Goal: Task Accomplishment & Management: Complete application form

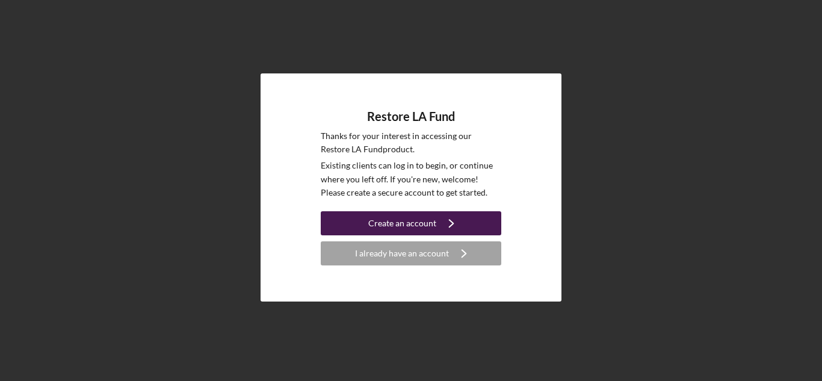
click at [458, 226] on icon "Icon/Navigate" at bounding box center [451, 223] width 30 height 30
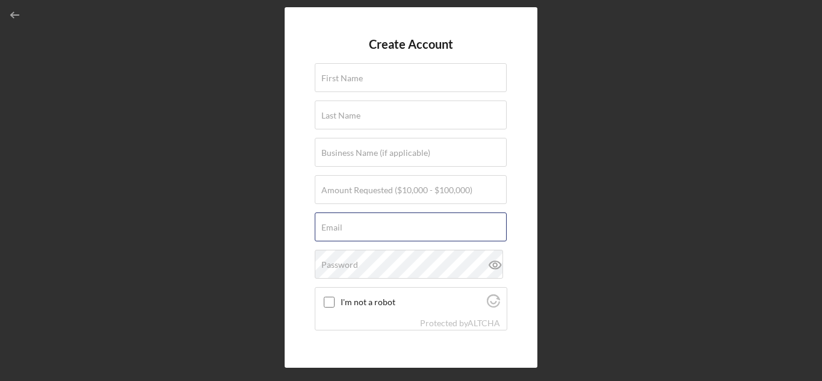
type input "[PERSON_NAME][EMAIL_ADDRESS][DOMAIN_NAME]"
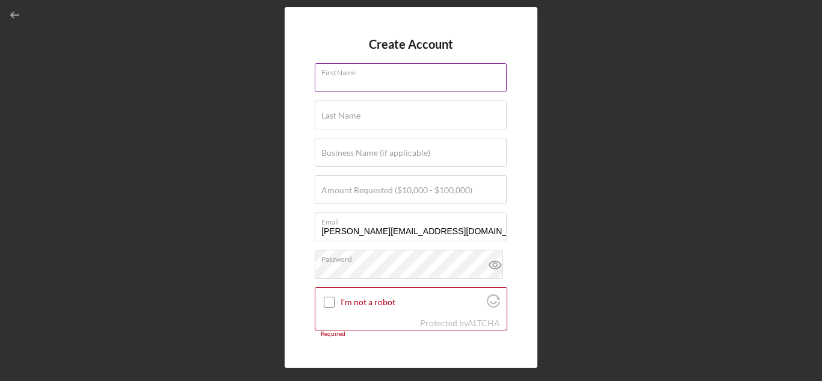
click at [341, 72] on div "First Name Required" at bounding box center [411, 78] width 193 height 30
type input "[PERSON_NAME]"
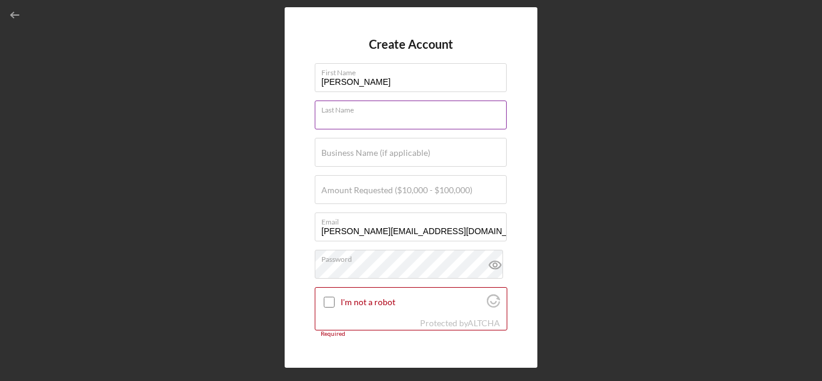
click at [393, 117] on input "Last Name" at bounding box center [411, 114] width 192 height 29
type input "herd"
click at [389, 155] on label "Business Name (if applicable)" at bounding box center [375, 153] width 109 height 10
click at [389, 155] on input "Business Name (if applicable)" at bounding box center [411, 152] width 192 height 29
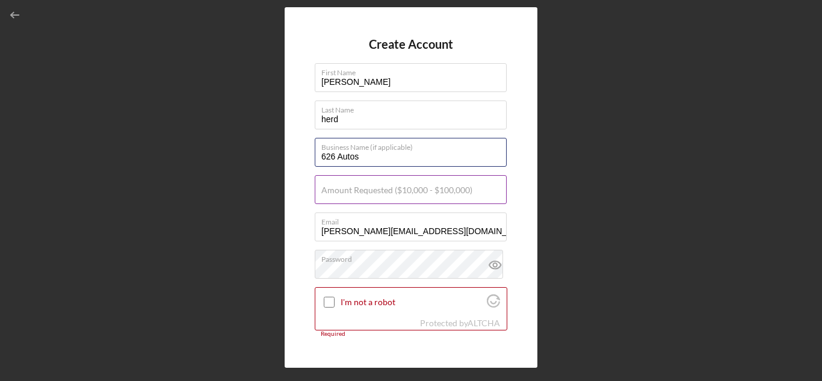
type input "626 Autos"
click at [328, 190] on label "Amount Requested ($10,000 - $100,000)" at bounding box center [396, 190] width 151 height 10
click at [328, 190] on input "Amount Requested ($10,000 - $100,000)" at bounding box center [411, 189] width 192 height 29
type input "$5"
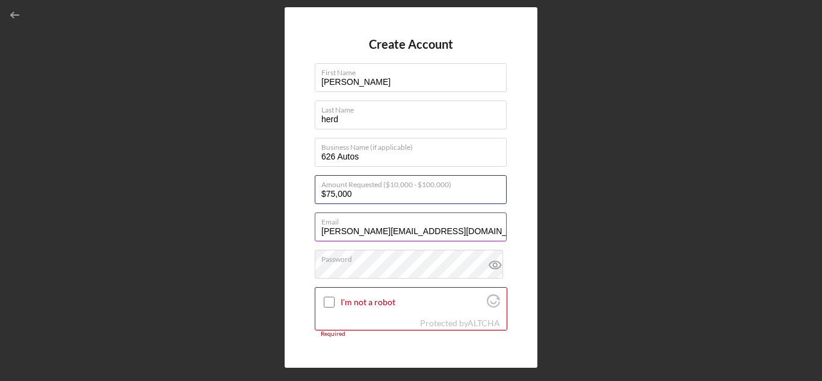
type input "$75,000"
drag, startPoint x: 446, startPoint y: 232, endPoint x: 292, endPoint y: 224, distance: 154.2
click at [292, 224] on div "Create Account First Name [PERSON_NAME] Last Name herd Business Name (if applic…" at bounding box center [411, 187] width 253 height 360
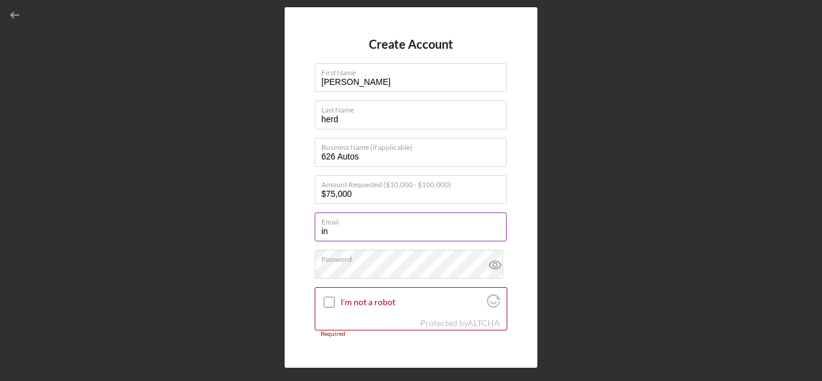
type input "[EMAIL_ADDRESS][DOMAIN_NAME]"
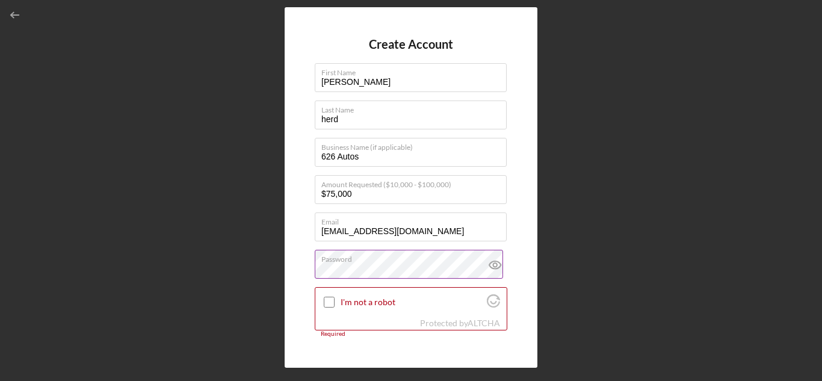
click at [493, 266] on icon at bounding box center [495, 265] width 4 height 4
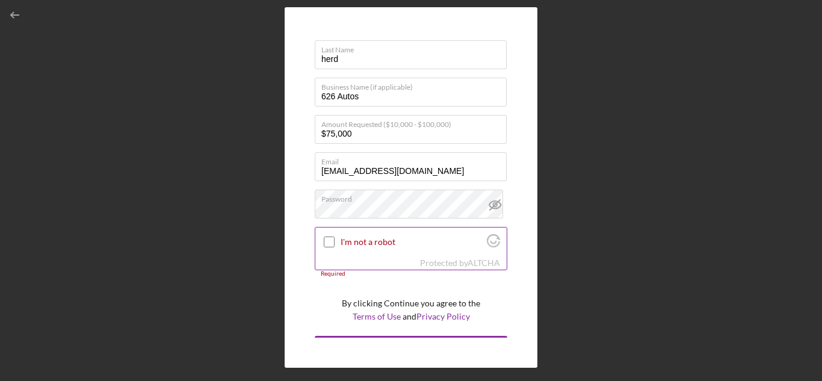
click at [329, 241] on input "I'm not a robot" at bounding box center [329, 241] width 11 height 11
checkbox input "true"
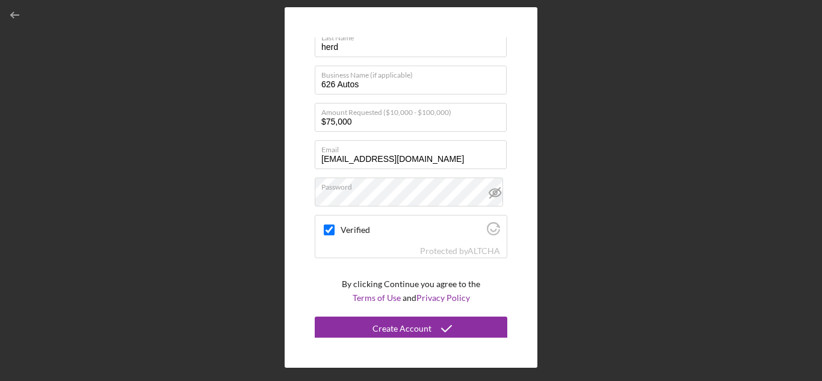
scroll to position [75, 0]
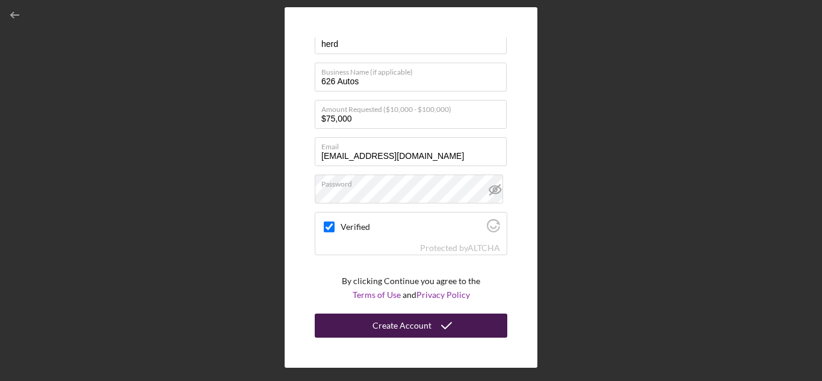
click at [445, 324] on icon "submit" at bounding box center [446, 325] width 30 height 30
click at [404, 329] on div "Create Account" at bounding box center [401, 325] width 59 height 24
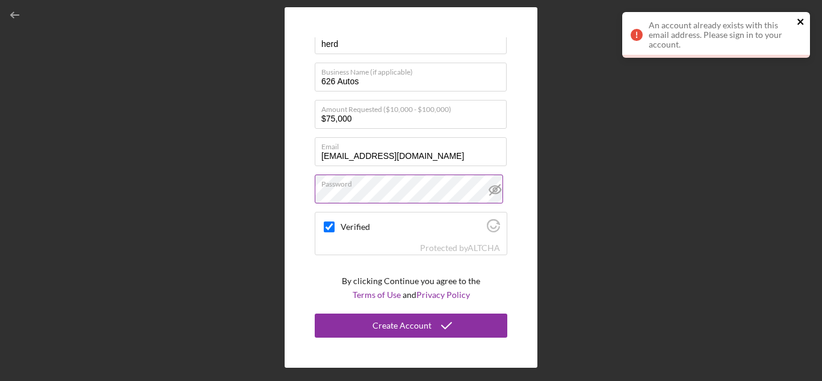
click at [804, 20] on icon "close" at bounding box center [801, 22] width 8 height 10
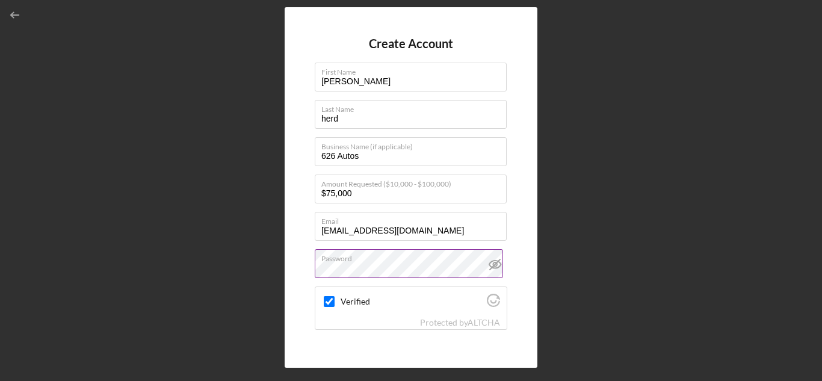
scroll to position [0, 0]
click at [15, 8] on icon "button" at bounding box center [15, 15] width 27 height 27
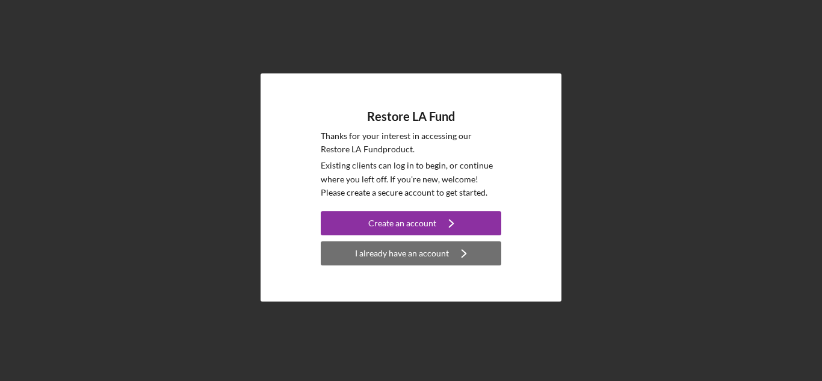
click at [439, 253] on div "I already have an account" at bounding box center [402, 253] width 94 height 24
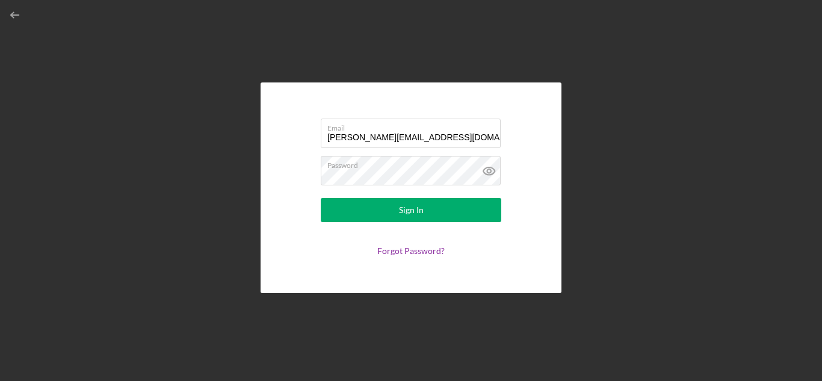
drag, startPoint x: 462, startPoint y: 136, endPoint x: 251, endPoint y: 119, distance: 211.9
click at [251, 119] on div "Email [PERSON_NAME][EMAIL_ADDRESS][DOMAIN_NAME] Password Sign In Forgot Passwor…" at bounding box center [411, 187] width 810 height 375
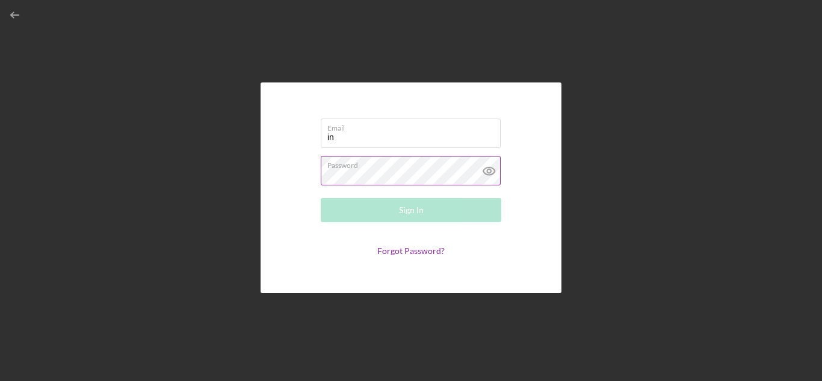
type input "[EMAIL_ADDRESS][DOMAIN_NAME]"
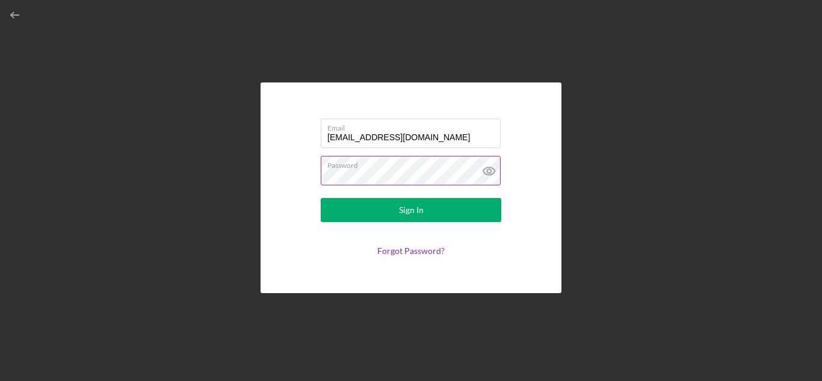
click at [493, 171] on icon at bounding box center [489, 171] width 30 height 30
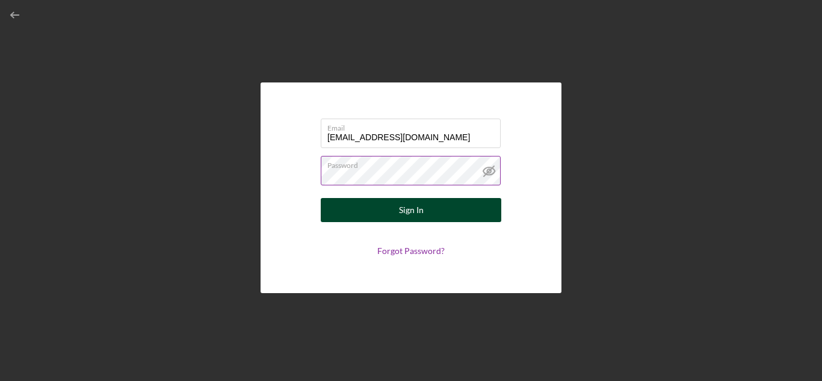
click at [400, 205] on div "Sign In" at bounding box center [411, 210] width 25 height 24
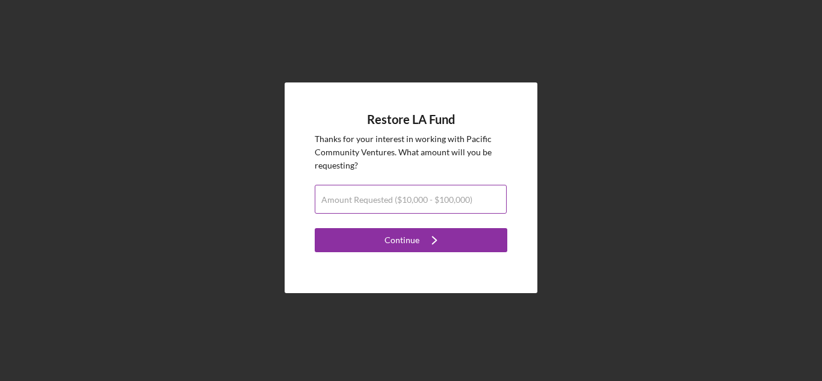
click at [407, 199] on label "Amount Requested ($10,000 - $100,000)" at bounding box center [396, 200] width 151 height 10
click at [407, 199] on input "Amount Requested ($10,000 - $100,000)" at bounding box center [411, 199] width 192 height 29
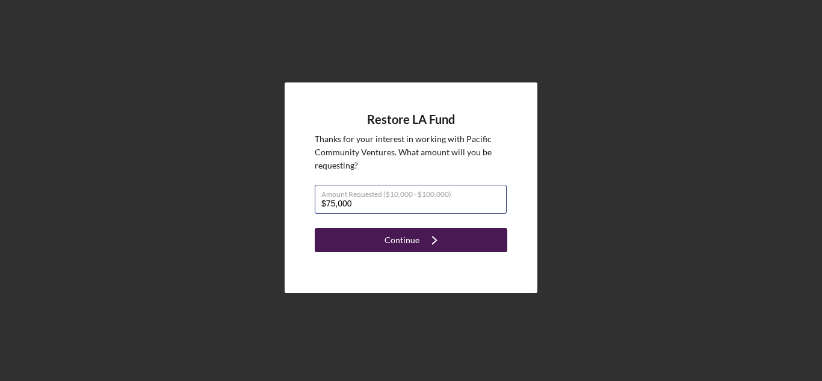
type input "$75,000"
click at [415, 234] on div "Continue" at bounding box center [401, 240] width 35 height 24
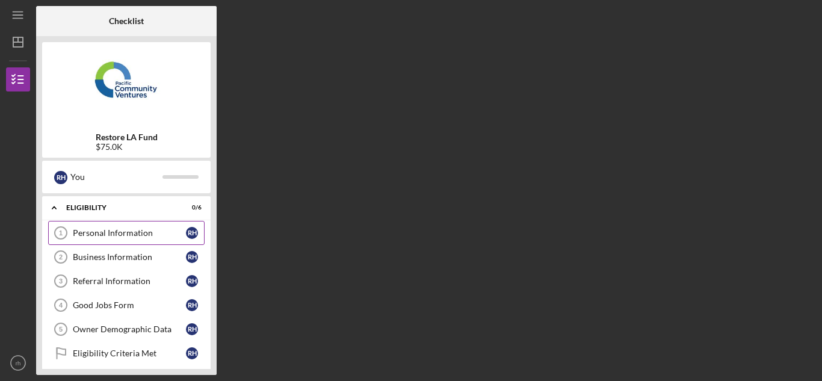
click at [170, 230] on div "Personal Information" at bounding box center [129, 233] width 113 height 10
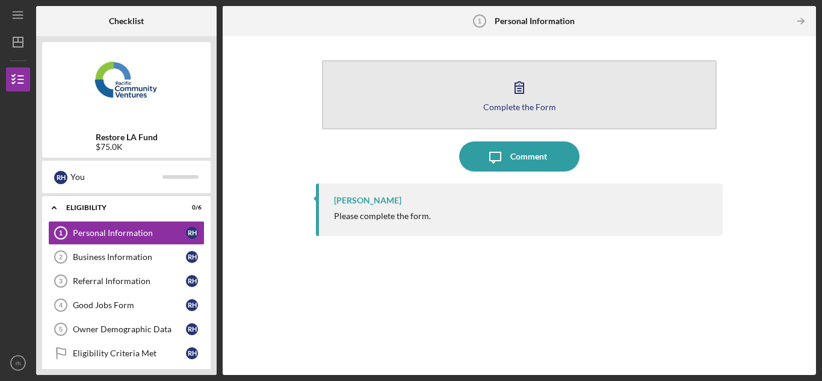
click at [526, 106] on div "Complete the Form" at bounding box center [519, 106] width 73 height 9
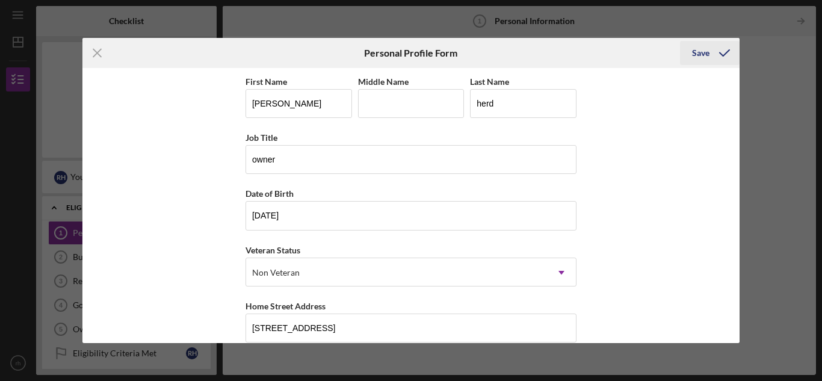
click at [702, 50] on div "Save" at bounding box center [700, 53] width 17 height 24
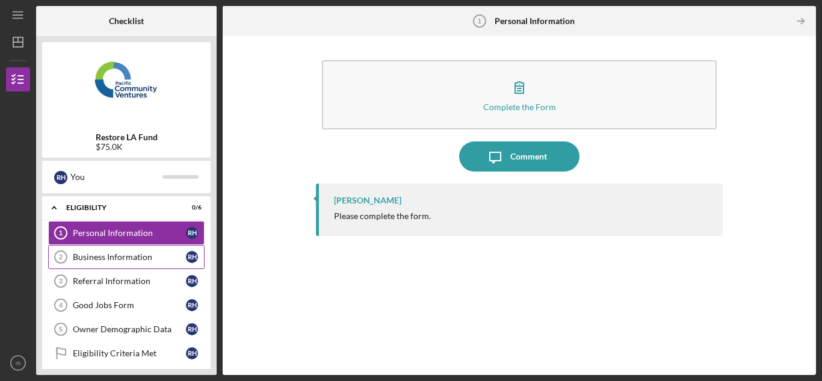
click at [139, 262] on link "Business Information 2 Business Information r h" at bounding box center [126, 257] width 156 height 24
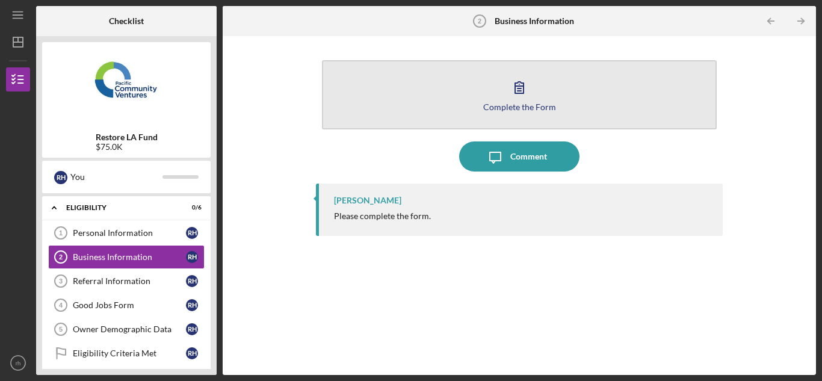
click at [517, 93] on icon "button" at bounding box center [519, 87] width 8 height 11
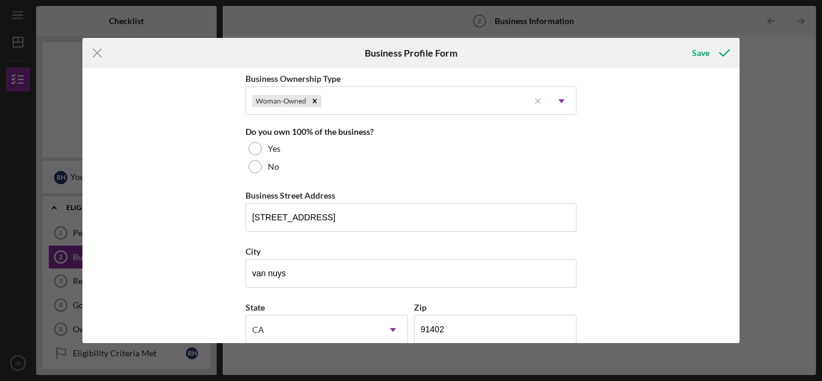
scroll to position [602, 0]
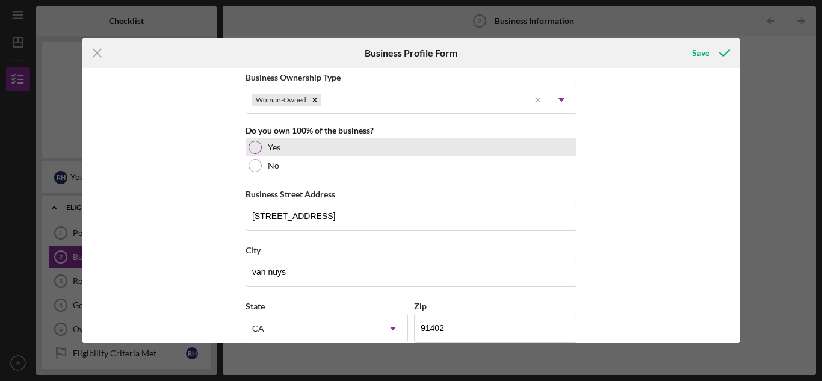
click at [250, 143] on div at bounding box center [254, 147] width 13 height 13
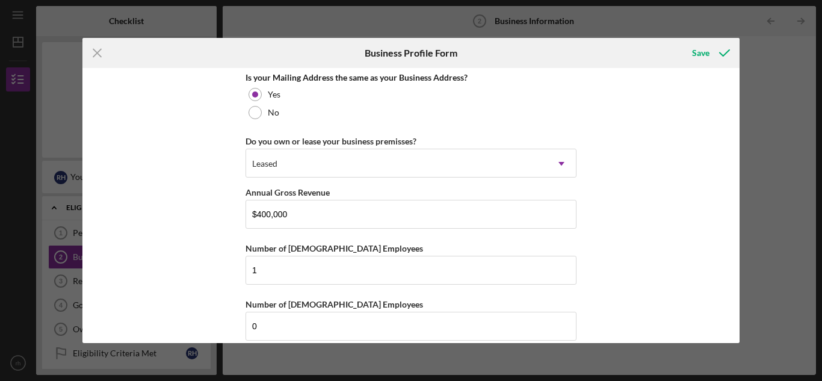
scroll to position [955, 0]
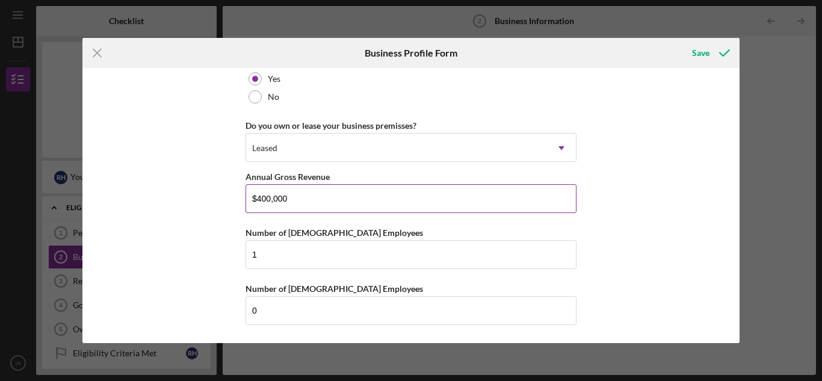
click at [315, 200] on input "$400,000" at bounding box center [410, 198] width 331 height 29
click at [701, 55] on div "Save" at bounding box center [700, 53] width 17 height 24
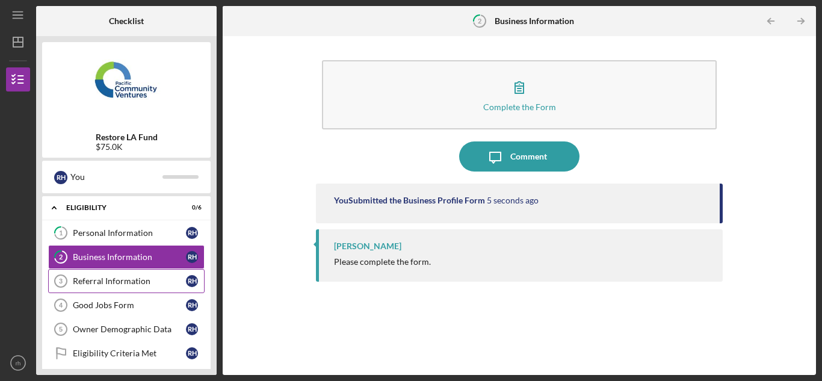
click at [96, 280] on div "Referral Information" at bounding box center [129, 281] width 113 height 10
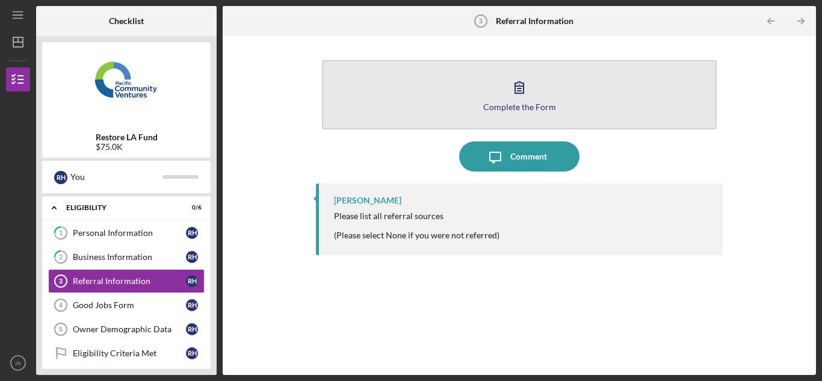
click at [510, 103] on div "Complete the Form" at bounding box center [519, 106] width 73 height 9
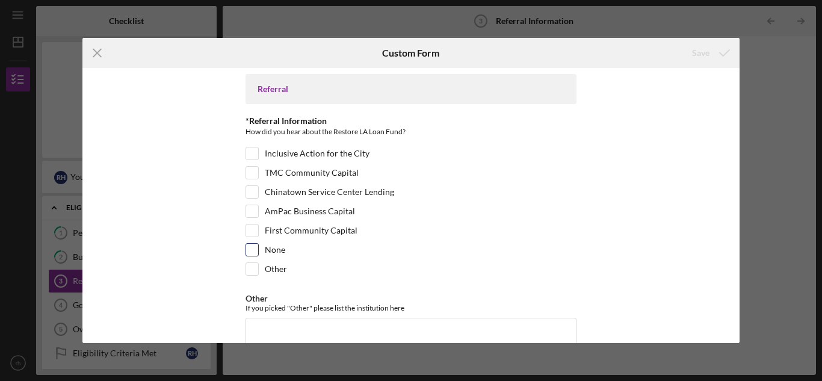
click at [250, 251] on input "None" at bounding box center [252, 250] width 12 height 12
checkbox input "true"
click at [250, 267] on input "Other" at bounding box center [252, 269] width 12 height 12
checkbox input "true"
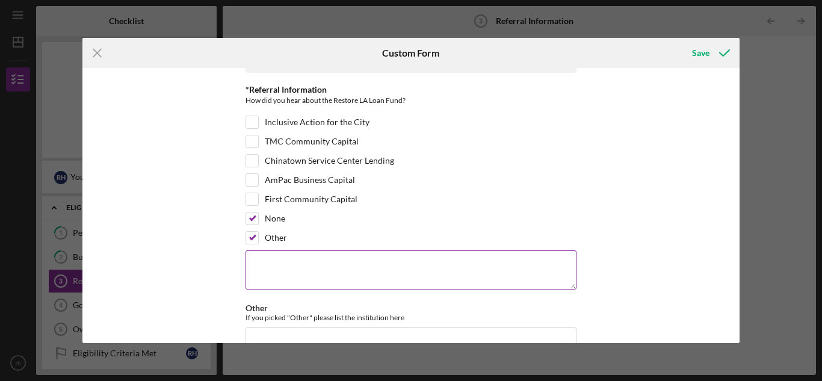
scroll to position [60, 0]
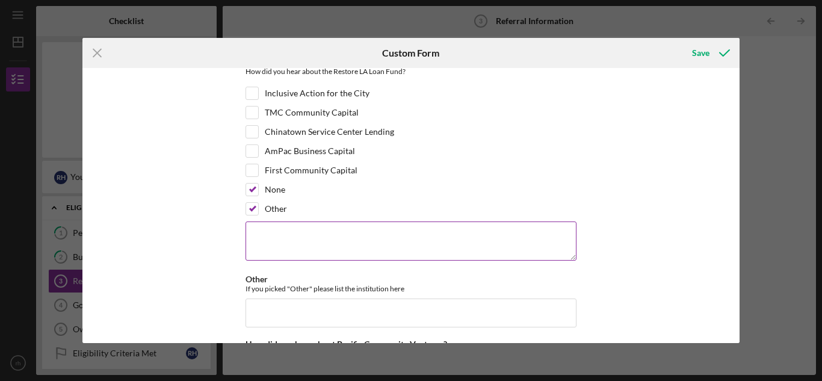
click at [295, 235] on textarea at bounding box center [410, 240] width 331 height 39
type textarea "CDFI"
click at [248, 186] on input "None" at bounding box center [252, 190] width 12 height 12
checkbox input "false"
drag, startPoint x: 273, startPoint y: 233, endPoint x: 226, endPoint y: 229, distance: 47.1
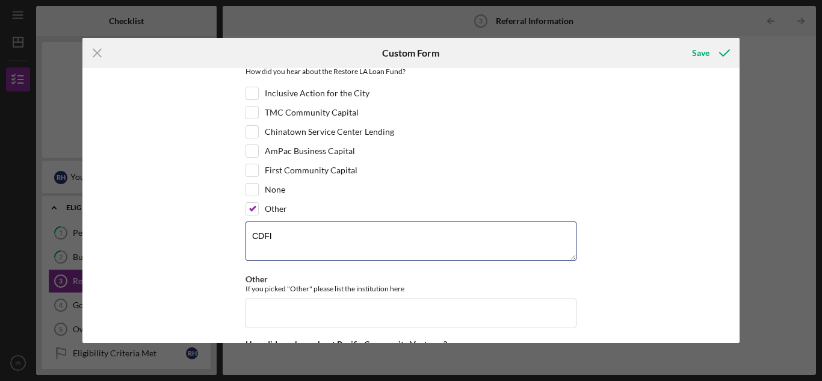
click at [226, 229] on div "Referral *Referral Information How did you hear about the Restore LA Loan Fund?…" at bounding box center [411, 205] width 658 height 274
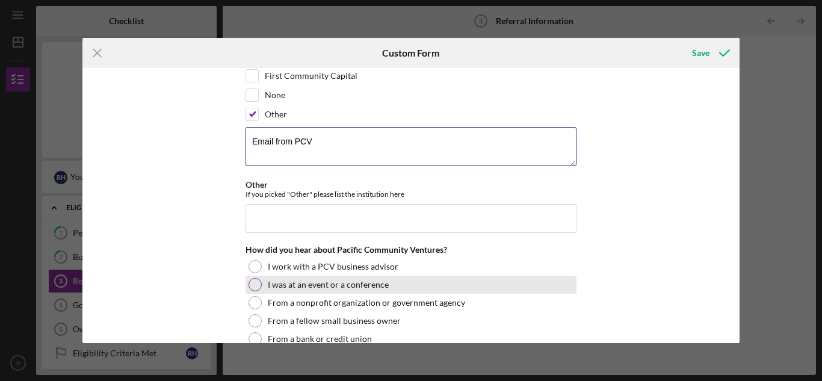
scroll to position [180, 0]
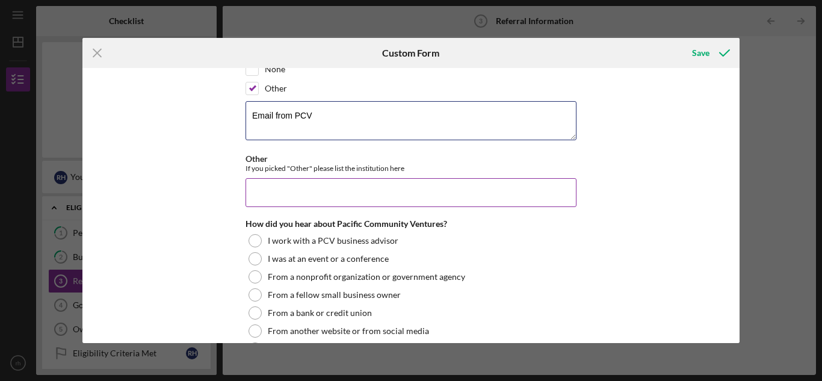
type textarea "Email from PCV"
click at [498, 194] on input "Other" at bounding box center [410, 192] width 331 height 29
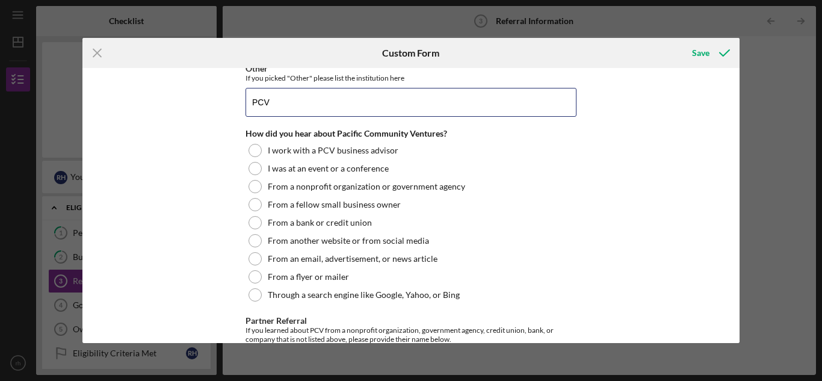
scroll to position [301, 0]
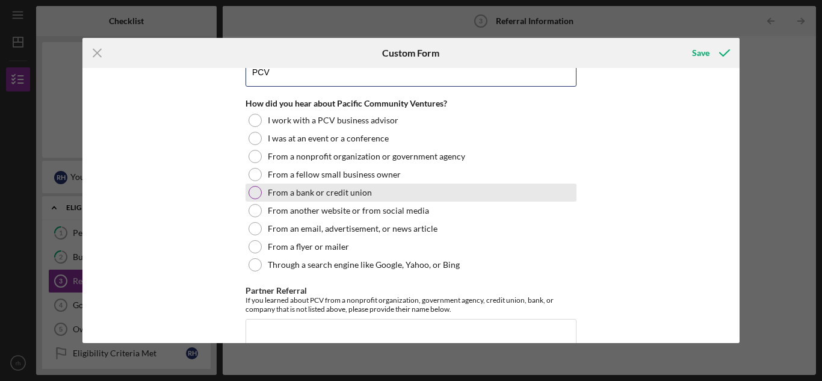
type input "PCV"
click at [255, 194] on div at bounding box center [254, 192] width 13 height 13
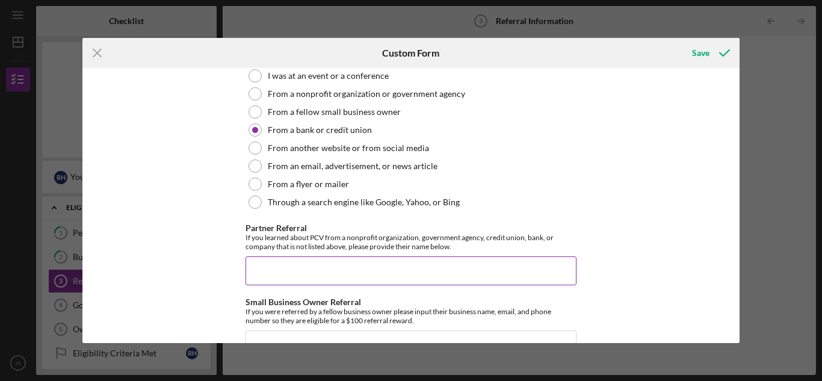
scroll to position [421, 0]
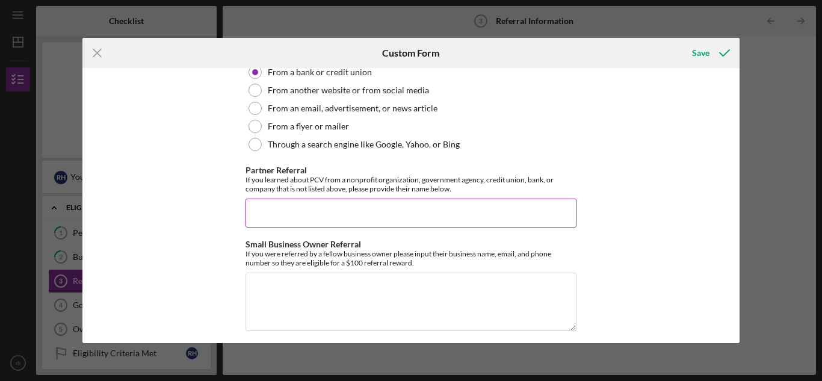
click at [475, 209] on input "Partner Referral" at bounding box center [410, 213] width 331 height 29
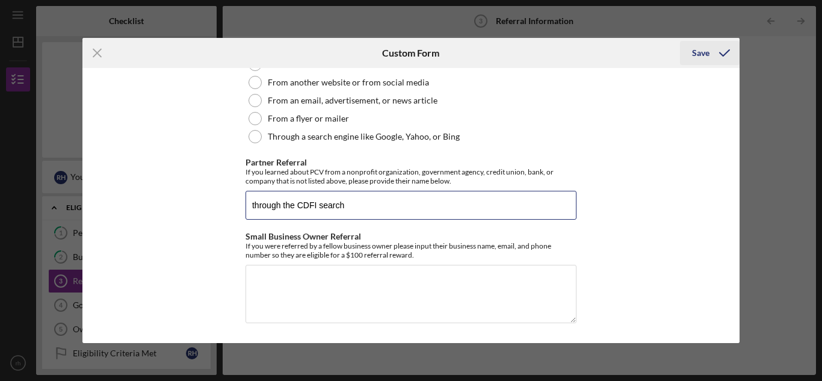
type input "through the CDFI search"
click at [705, 54] on div "Save" at bounding box center [700, 53] width 17 height 24
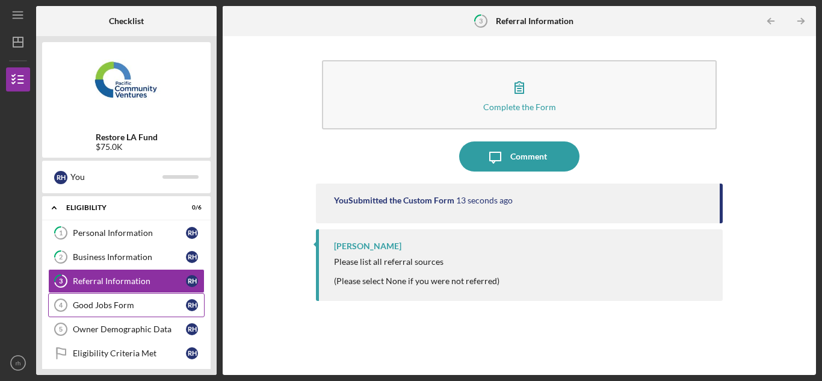
click at [137, 307] on div "Good Jobs Form" at bounding box center [129, 305] width 113 height 10
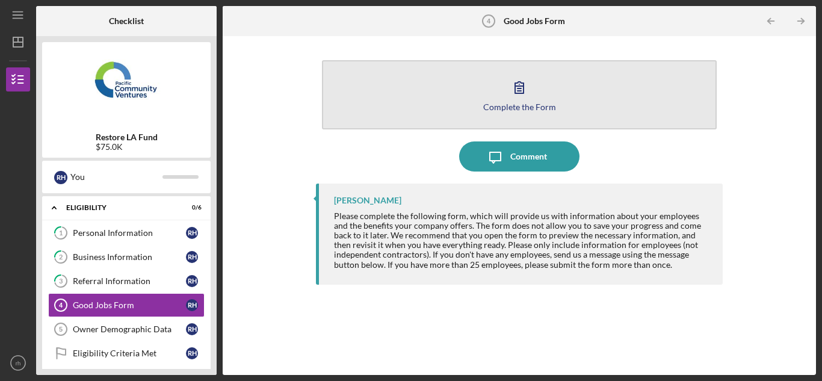
click at [541, 93] on button "Complete the Form Form" at bounding box center [519, 94] width 395 height 69
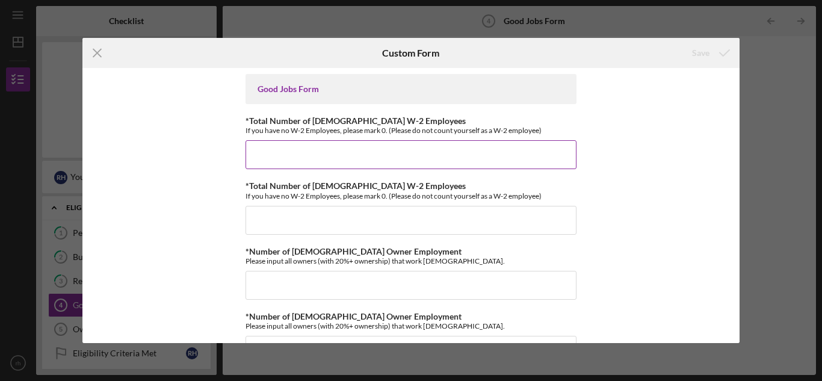
click at [376, 153] on input "*Total Number of [DEMOGRAPHIC_DATA] W-2 Employees" at bounding box center [410, 154] width 331 height 29
type input "0"
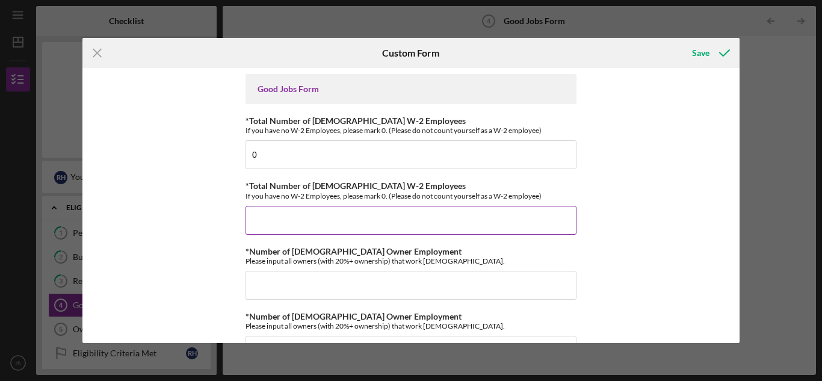
click at [264, 224] on input "*Total Number of [DEMOGRAPHIC_DATA] W-2 Employees" at bounding box center [410, 220] width 331 height 29
type input "0"
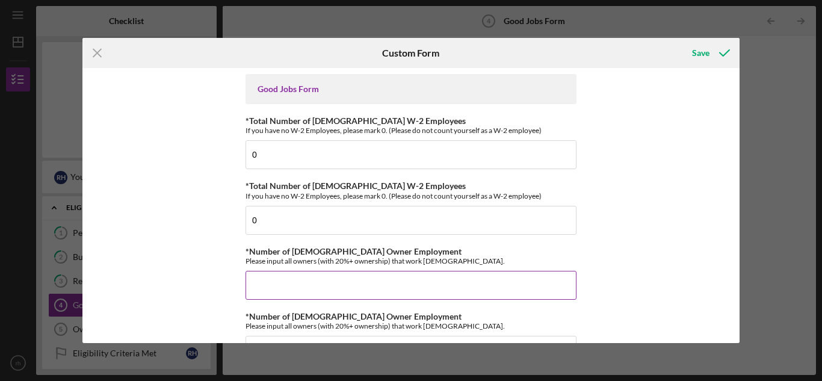
click at [295, 285] on input "*Number of [DEMOGRAPHIC_DATA] Owner Employment" at bounding box center [410, 285] width 331 height 29
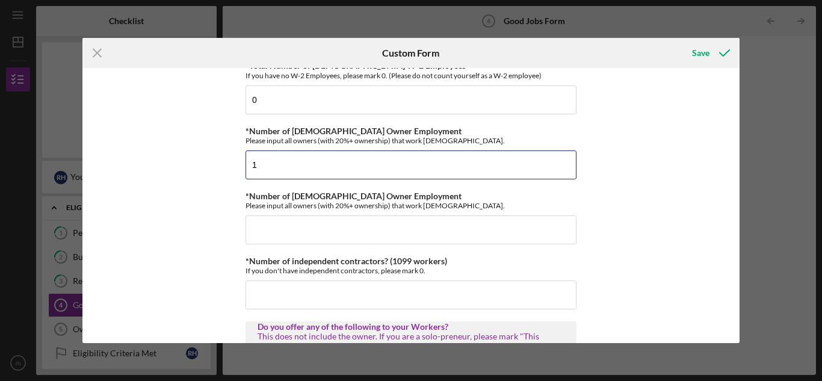
scroll to position [180, 0]
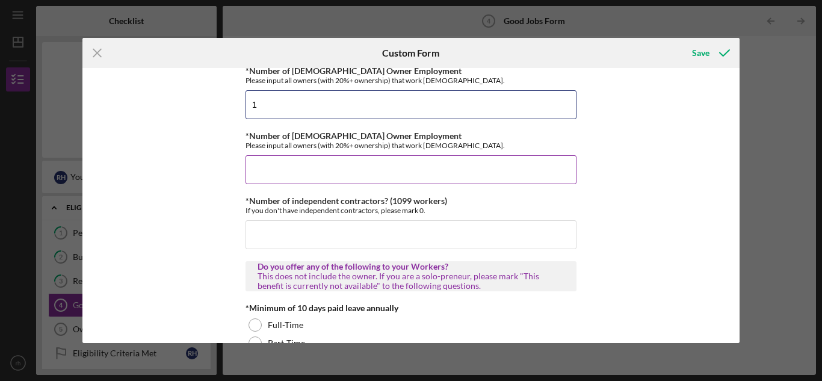
type input "1"
click at [263, 165] on input "*Number of [DEMOGRAPHIC_DATA] Owner Employment" at bounding box center [410, 169] width 331 height 29
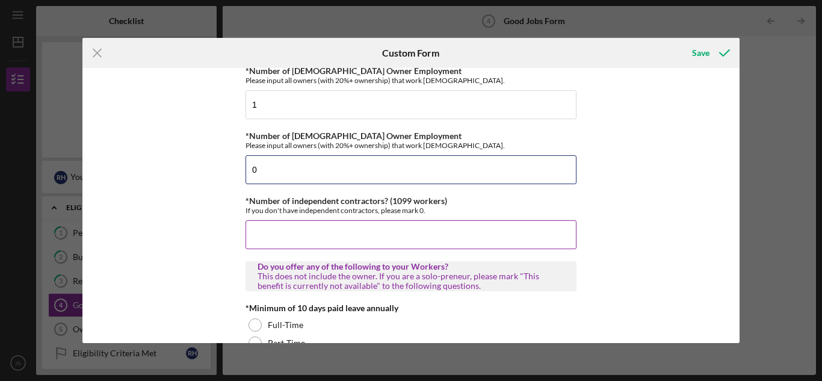
type input "0"
click at [259, 238] on input "*Number of independent contractors? (1099 workers)" at bounding box center [410, 234] width 331 height 29
type input "0"
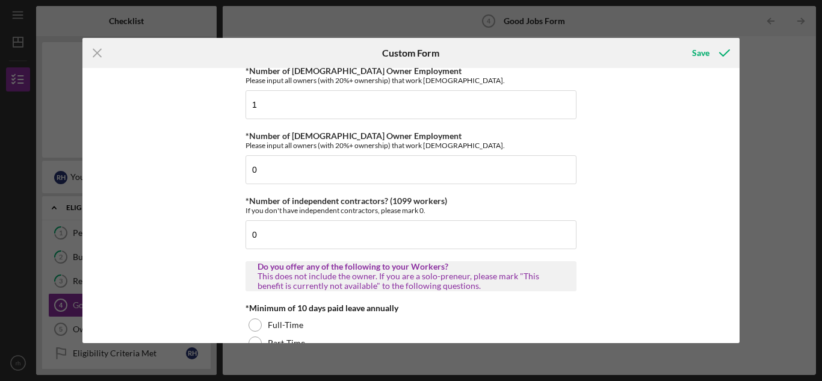
click at [703, 248] on div "Good Jobs Form *Total Number of [DEMOGRAPHIC_DATA] W-2 Employees If you have no…" at bounding box center [411, 205] width 658 height 274
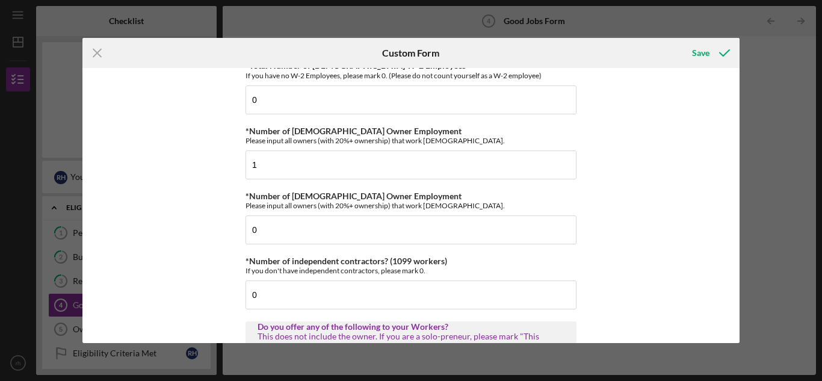
scroll to position [0, 0]
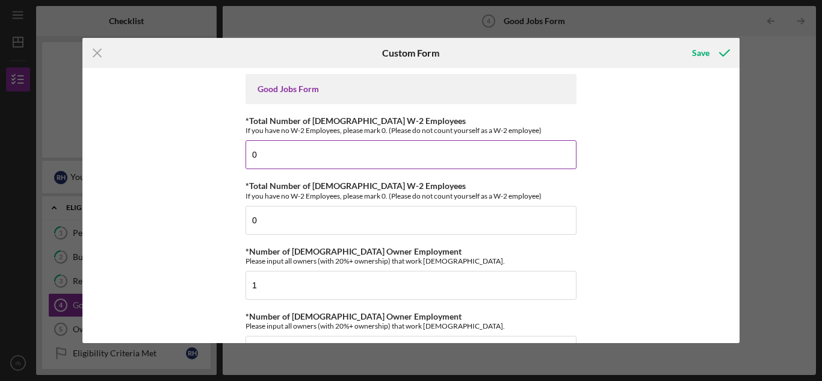
click at [264, 155] on input "0" at bounding box center [410, 154] width 331 height 29
type input "1"
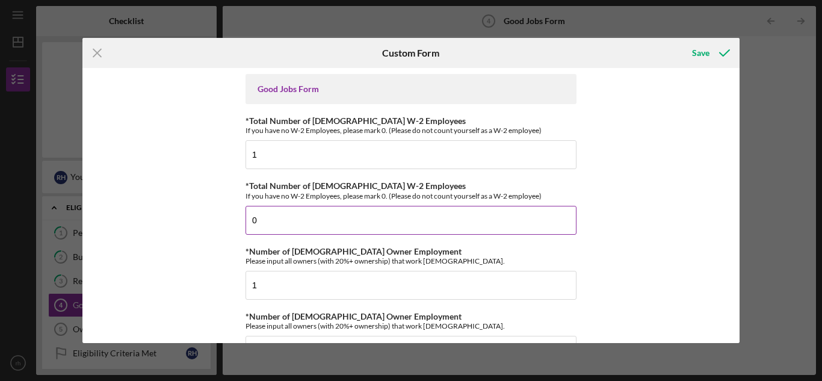
click at [267, 223] on input "0" at bounding box center [410, 220] width 331 height 29
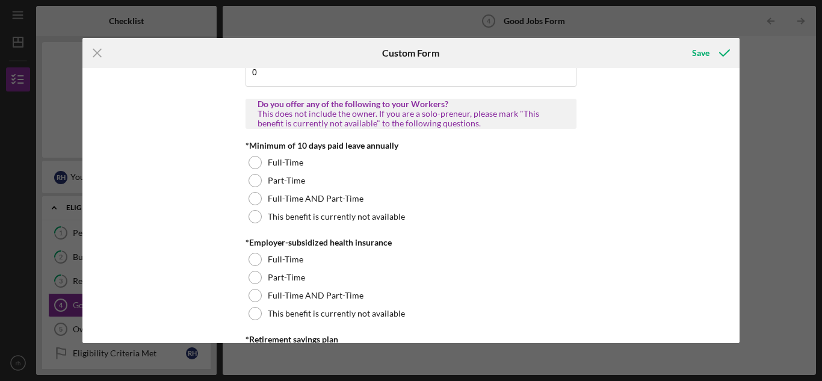
scroll to position [361, 0]
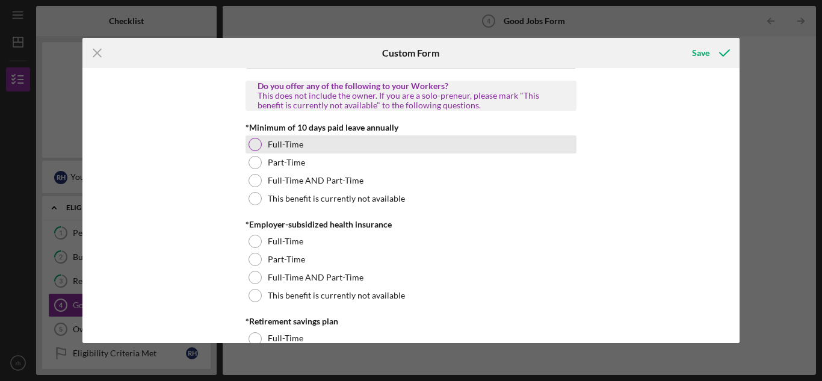
type input "1"
click at [252, 143] on div at bounding box center [254, 144] width 13 height 13
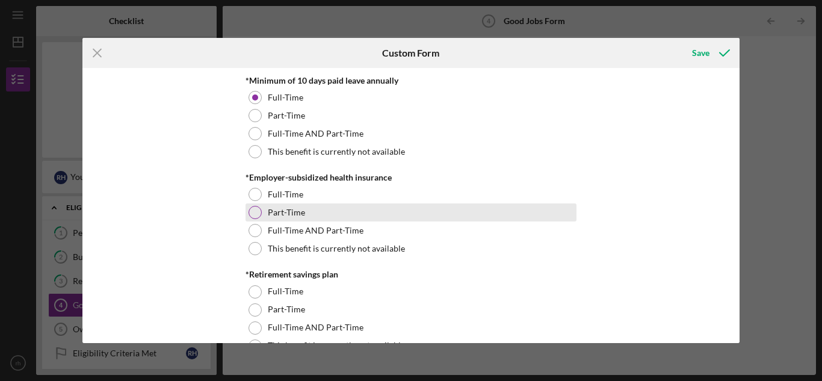
scroll to position [421, 0]
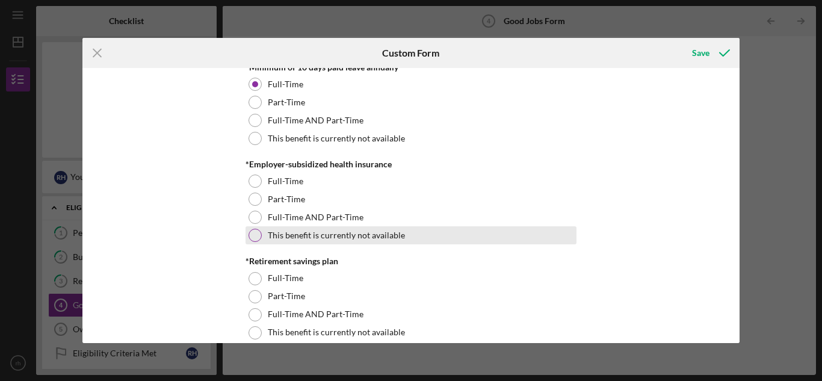
click at [253, 232] on div at bounding box center [254, 235] width 13 height 13
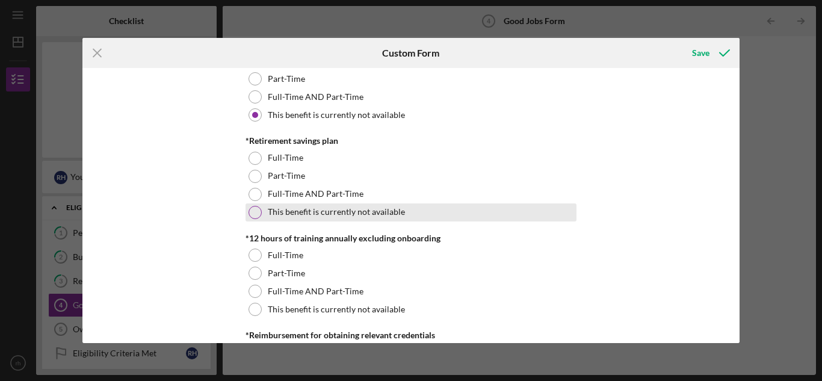
click at [254, 214] on div at bounding box center [254, 212] width 13 height 13
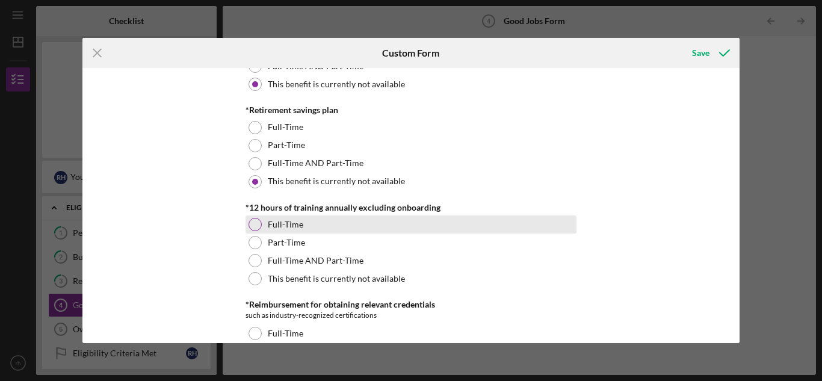
scroll to position [602, 0]
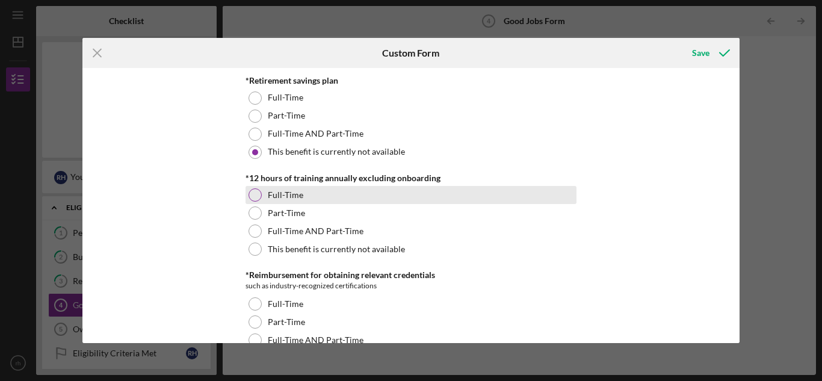
click at [247, 188] on div "Full-Time" at bounding box center [410, 195] width 331 height 18
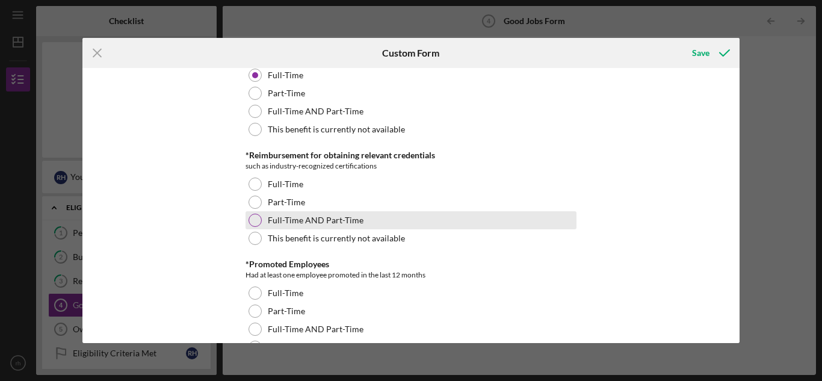
scroll to position [722, 0]
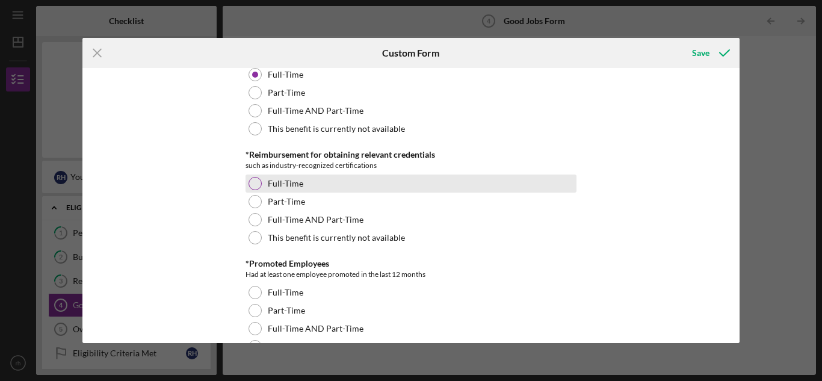
click at [255, 184] on div at bounding box center [254, 183] width 13 height 13
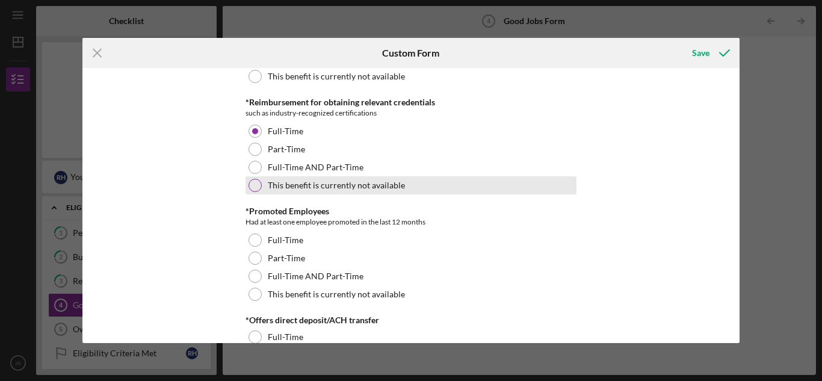
scroll to position [842, 0]
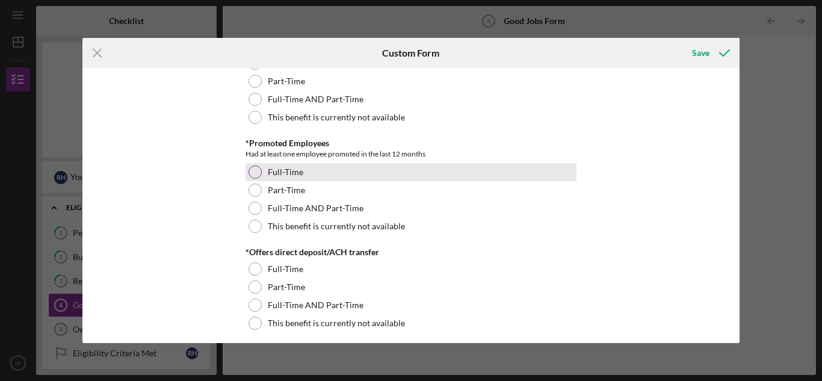
click at [253, 168] on div at bounding box center [254, 171] width 13 height 13
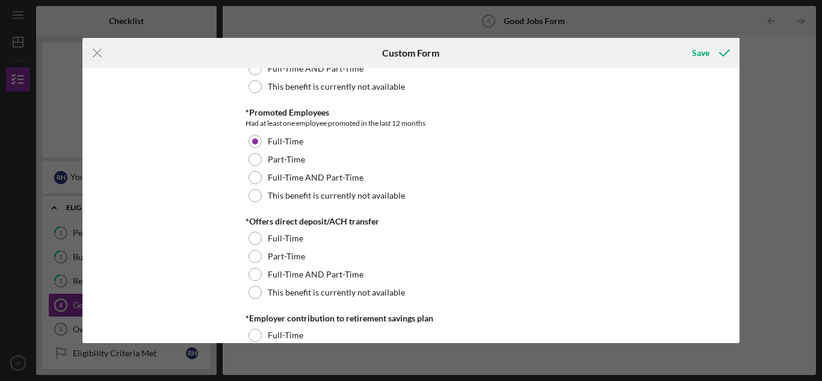
scroll to position [902, 0]
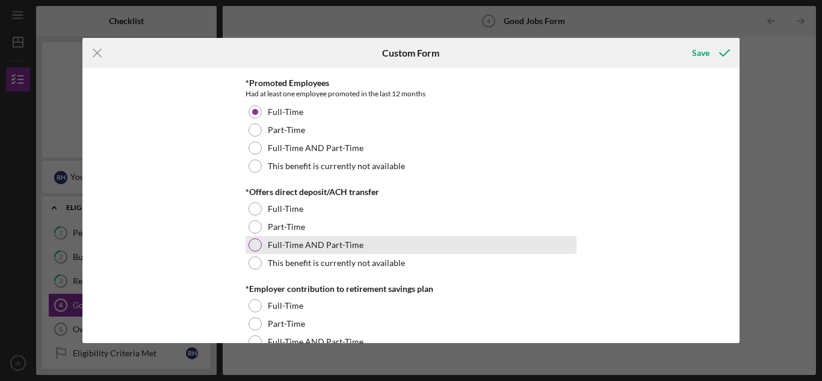
click at [255, 244] on div at bounding box center [254, 244] width 13 height 13
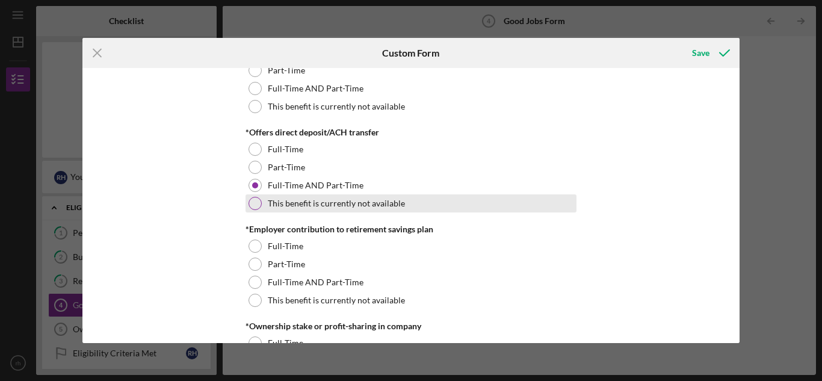
scroll to position [963, 0]
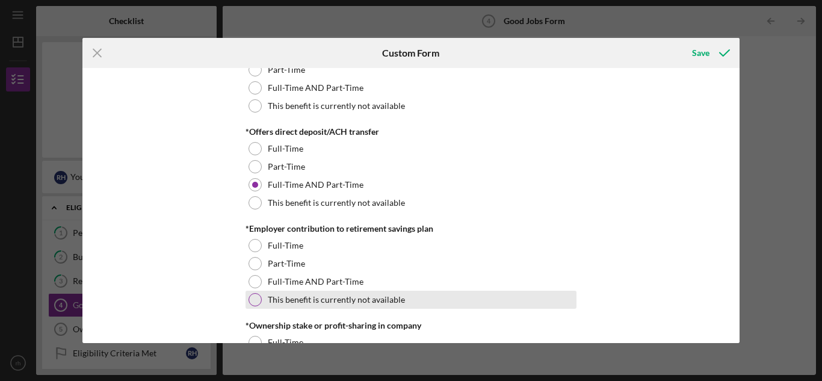
click at [303, 297] on label "This benefit is currently not available" at bounding box center [336, 300] width 137 height 10
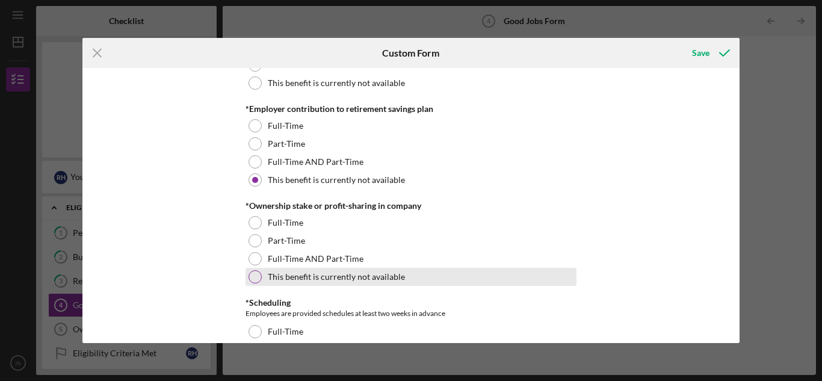
scroll to position [1083, 0]
click at [393, 268] on div "This benefit is currently not available" at bounding box center [410, 276] width 331 height 18
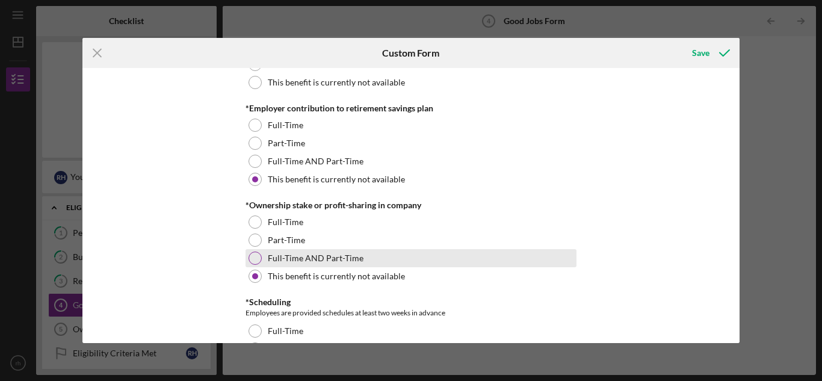
scroll to position [1203, 0]
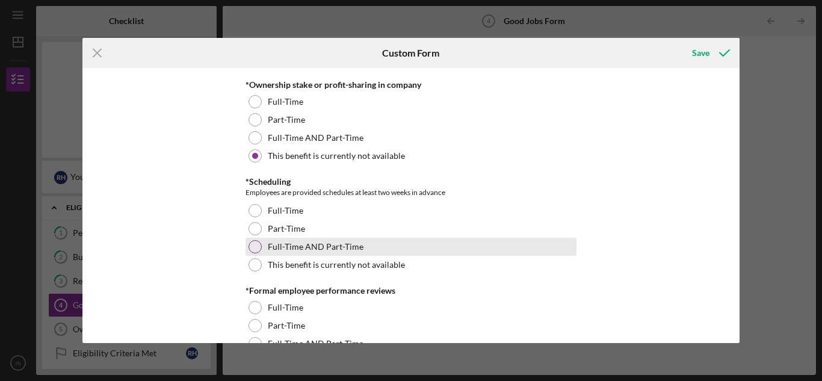
click at [294, 245] on label "Full-Time AND Part-Time" at bounding box center [316, 247] width 96 height 10
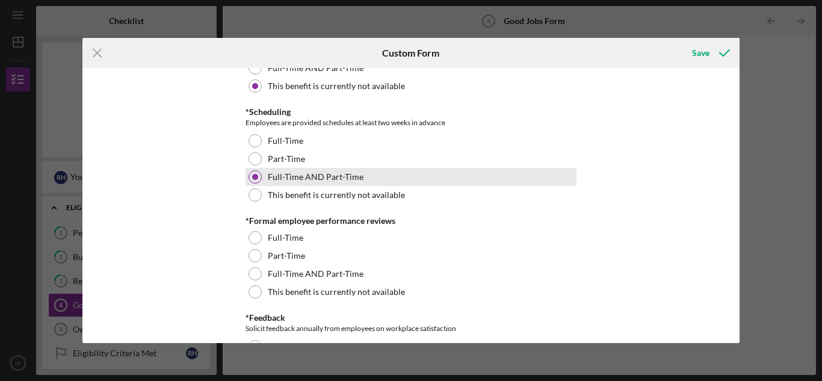
scroll to position [1324, 0]
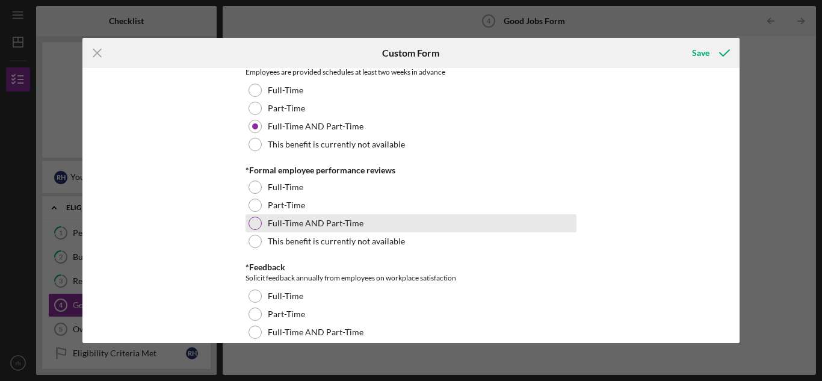
click at [302, 223] on label "Full-Time AND Part-Time" at bounding box center [316, 223] width 96 height 10
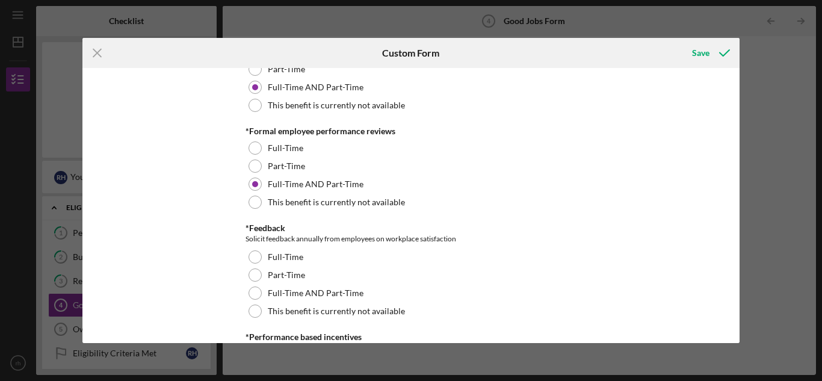
scroll to position [1444, 0]
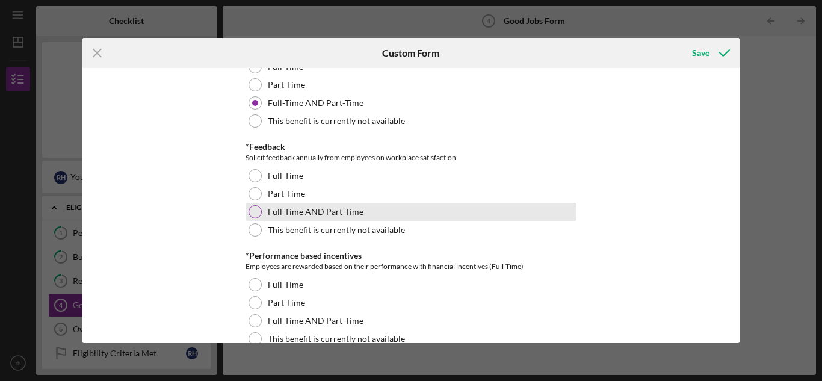
click at [349, 216] on label "Full-Time AND Part-Time" at bounding box center [316, 212] width 96 height 10
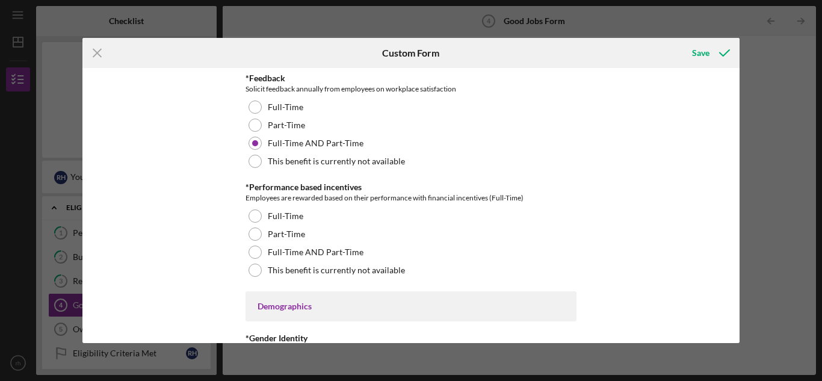
scroll to position [1564, 0]
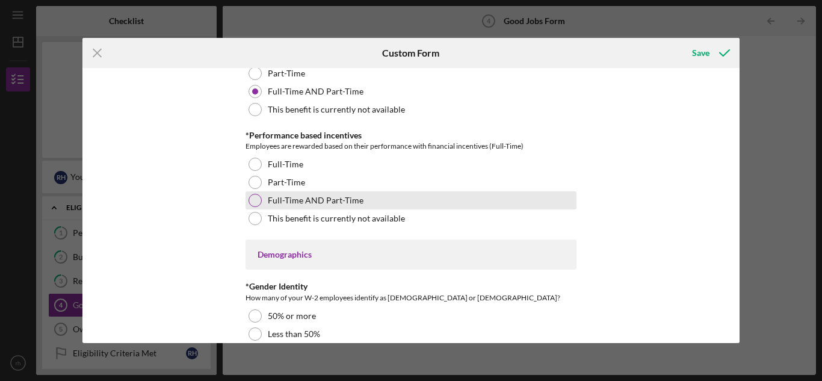
click at [350, 200] on label "Full-Time AND Part-Time" at bounding box center [316, 201] width 96 height 10
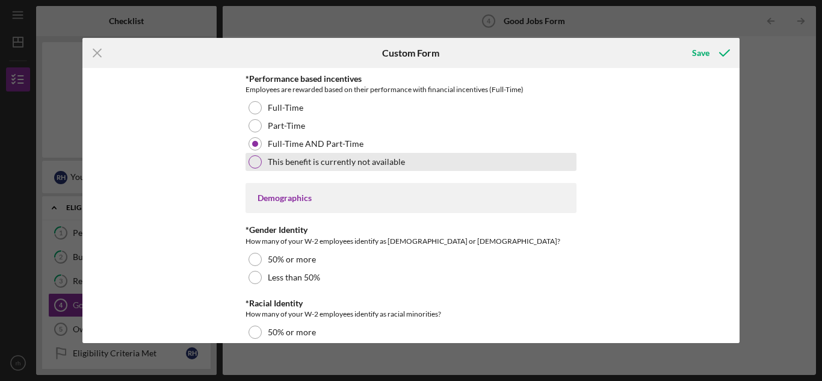
scroll to position [1685, 0]
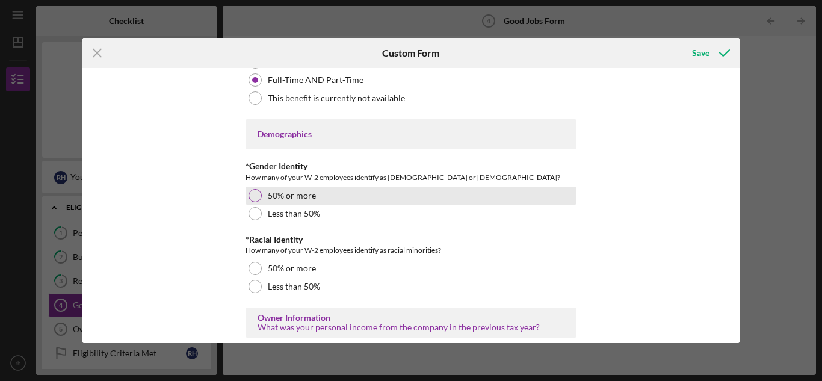
click at [300, 197] on label "50% or more" at bounding box center [292, 196] width 48 height 10
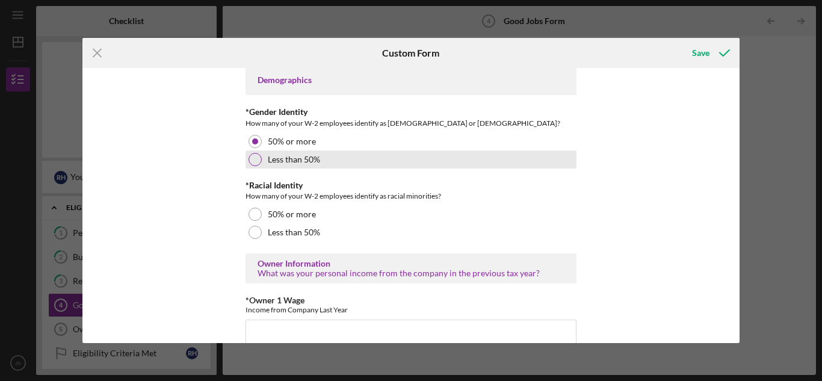
scroll to position [1805, 0]
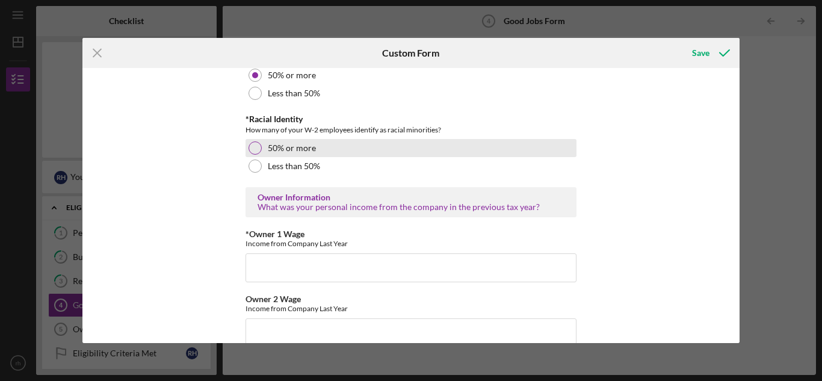
click at [348, 149] on div "50% or more" at bounding box center [410, 148] width 331 height 18
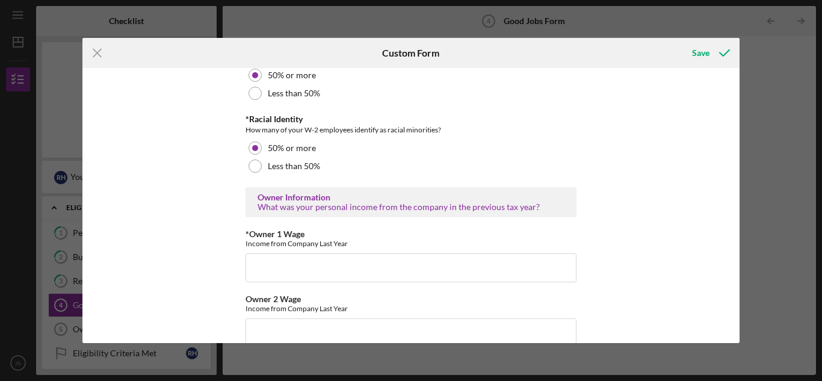
scroll to position [1865, 0]
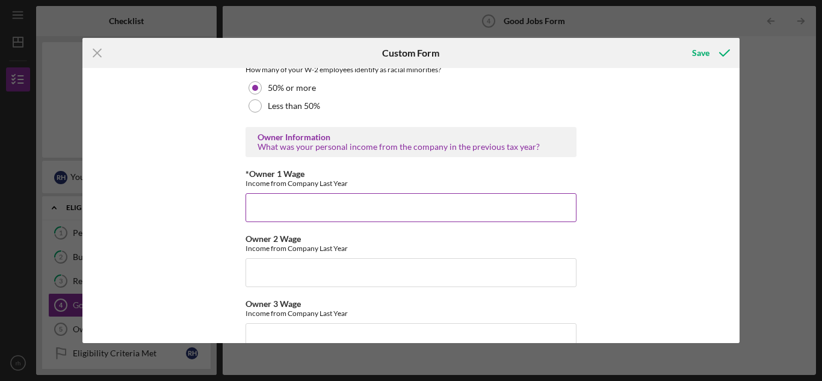
click at [421, 216] on input "*Owner 1 Wage" at bounding box center [410, 207] width 331 height 29
type input "50000"
click at [705, 274] on div "Good Jobs Form *Total Number of [DEMOGRAPHIC_DATA] W-2 Employees If you have no…" at bounding box center [411, 205] width 658 height 274
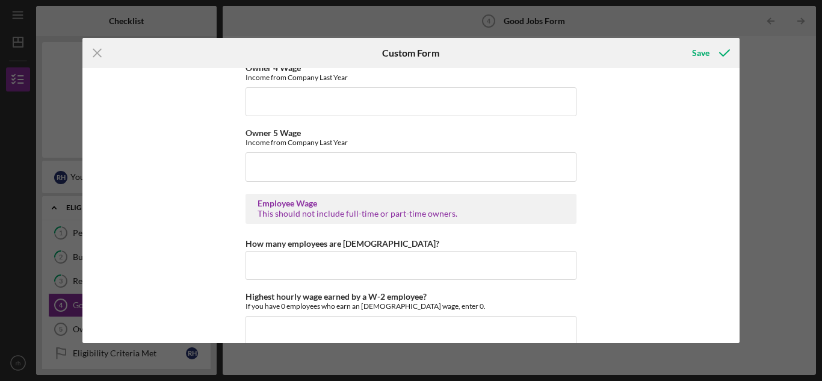
scroll to position [2226, 0]
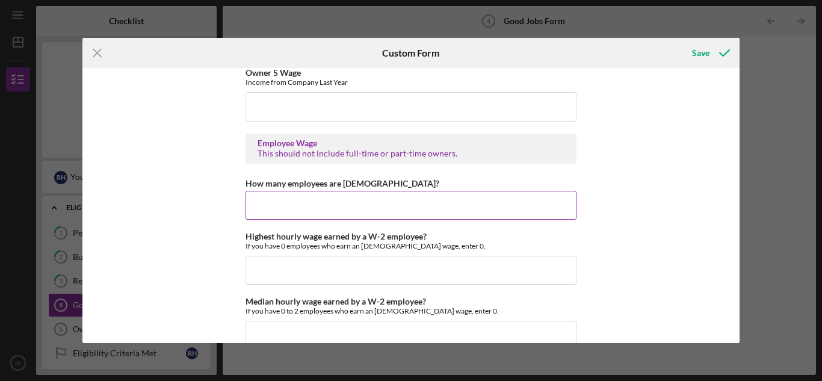
click at [407, 199] on input "How many employees are [DEMOGRAPHIC_DATA]?" at bounding box center [410, 205] width 331 height 29
type input "2"
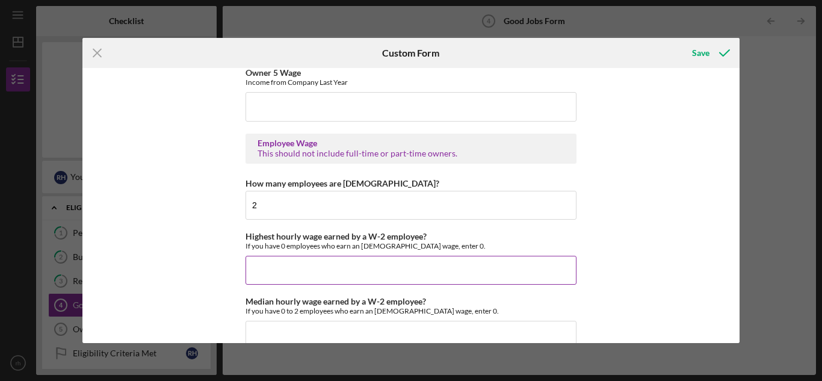
click at [427, 275] on input "Highest hourly wage earned by a W-2 employee?" at bounding box center [410, 270] width 331 height 29
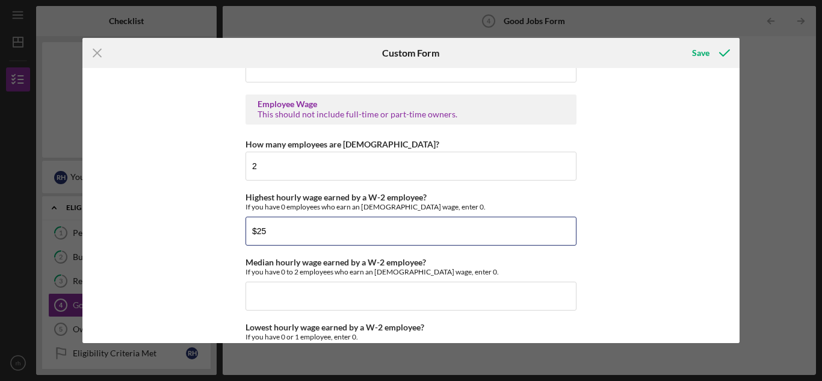
scroll to position [2286, 0]
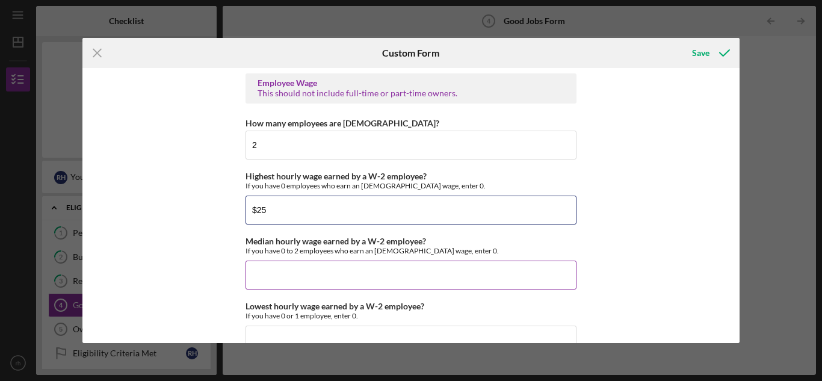
type input "$25"
click at [316, 276] on input "Median hourly wage earned by a W-2 employee?" at bounding box center [410, 275] width 331 height 29
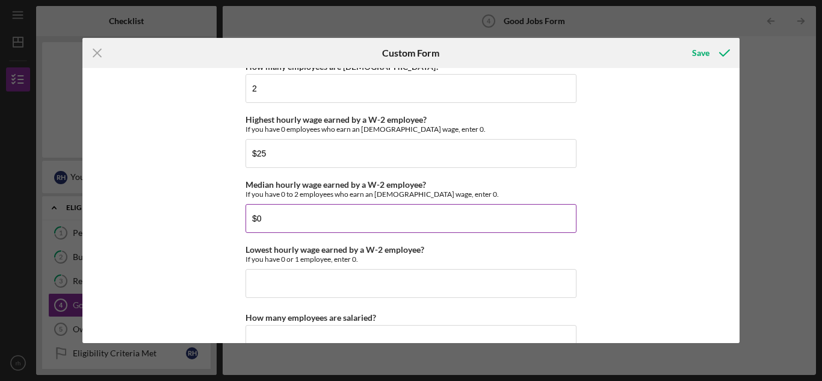
scroll to position [2407, 0]
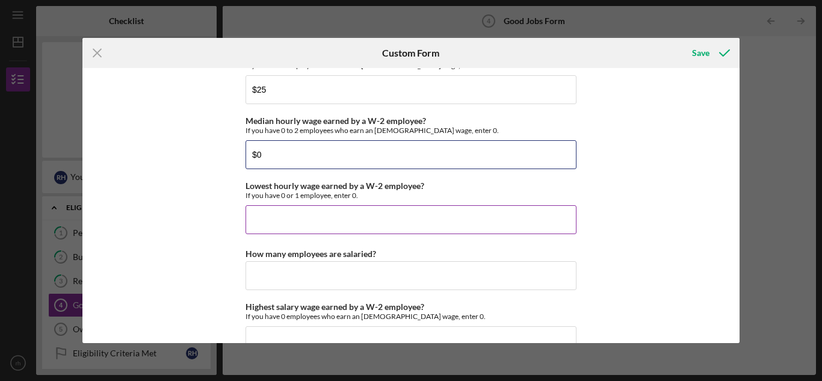
type input "$0"
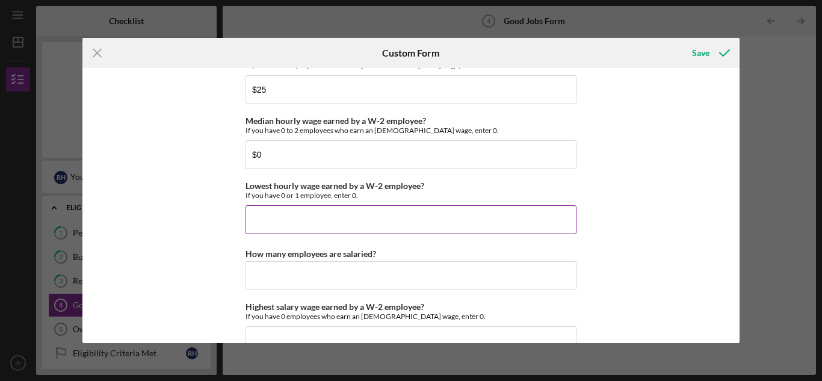
click at [433, 219] on input "Lowest hourly wage earned by a W-2 employee?" at bounding box center [410, 219] width 331 height 29
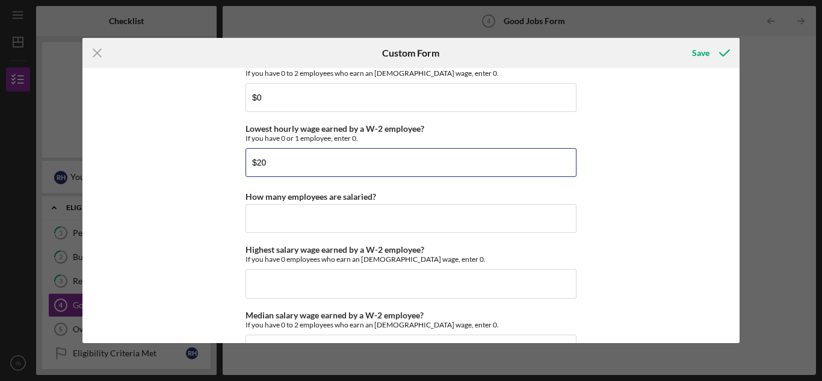
scroll to position [2527, 0]
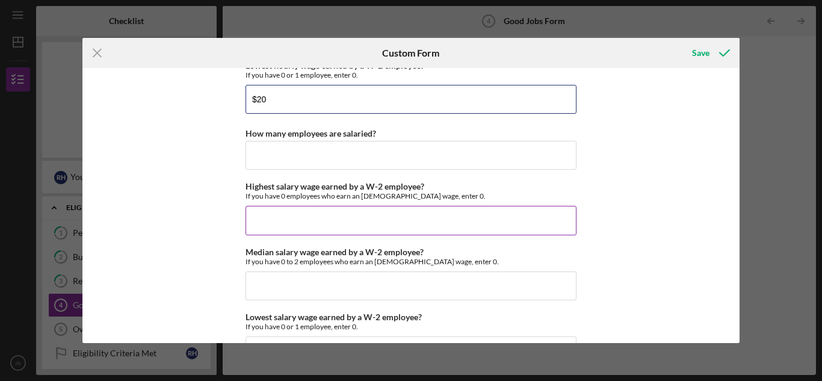
type input "$20"
click at [250, 225] on input "Highest salary wage earned by a W-2 employee?" at bounding box center [410, 220] width 331 height 29
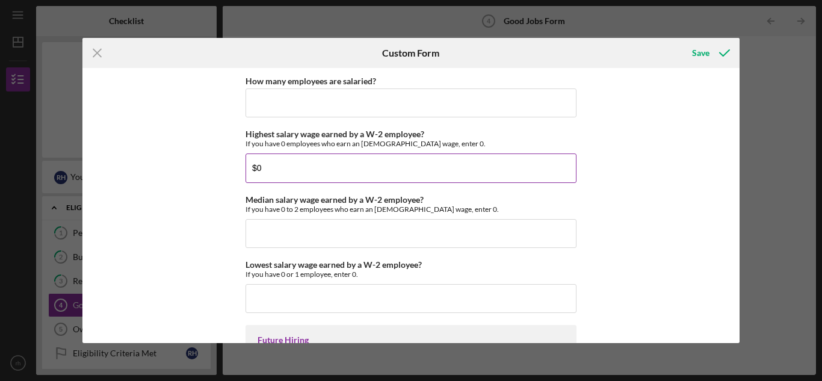
scroll to position [2587, 0]
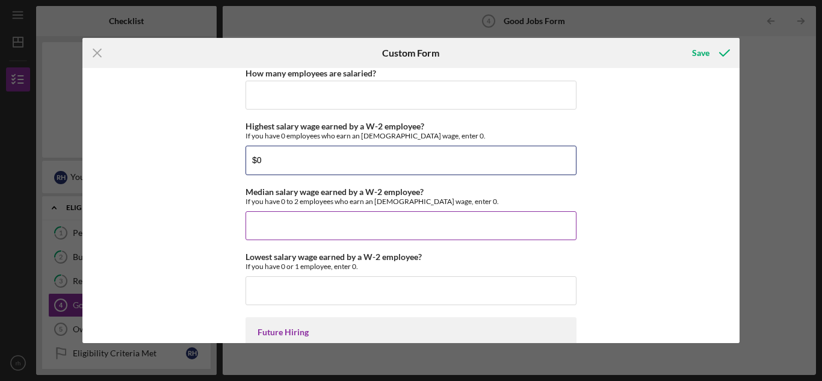
type input "$0"
click at [392, 226] on input "Median salary wage earned by a W-2 employee?" at bounding box center [410, 225] width 331 height 29
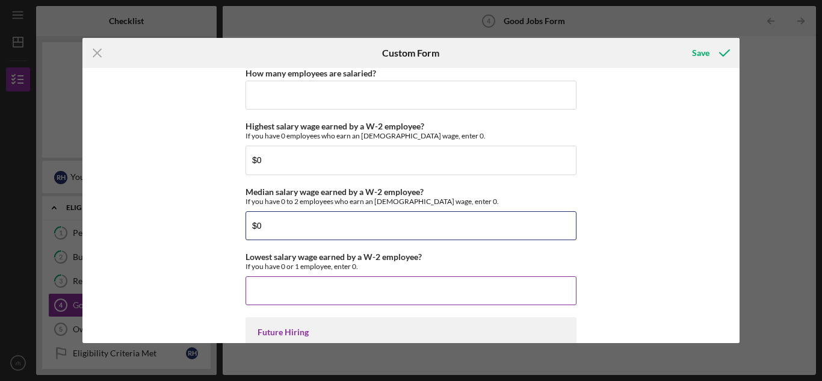
type input "$0"
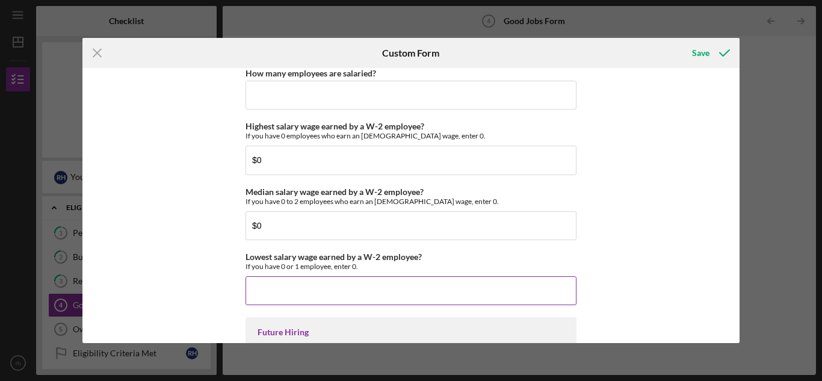
click at [342, 289] on input "Lowest salary wage earned by a W-2 employee?" at bounding box center [410, 290] width 331 height 29
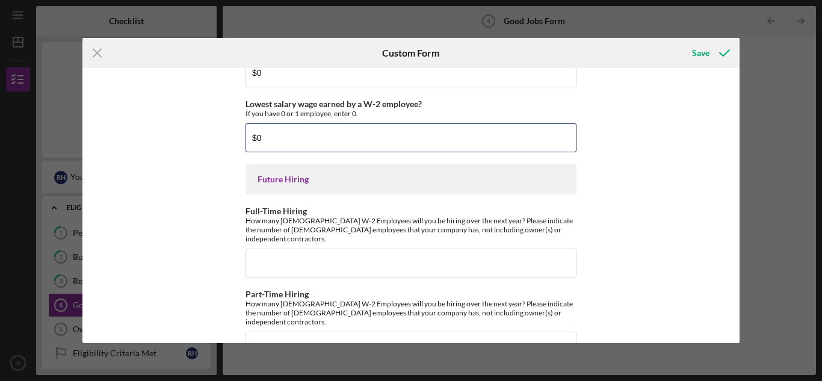
scroll to position [2757, 0]
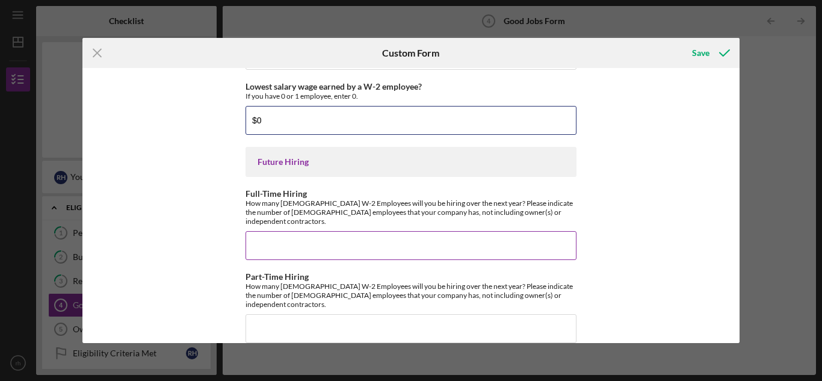
type input "$0"
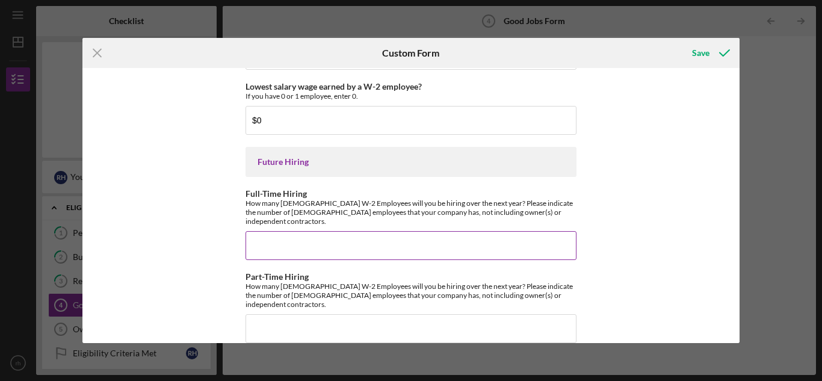
click at [327, 235] on input "Full-Time Hiring" at bounding box center [410, 245] width 331 height 29
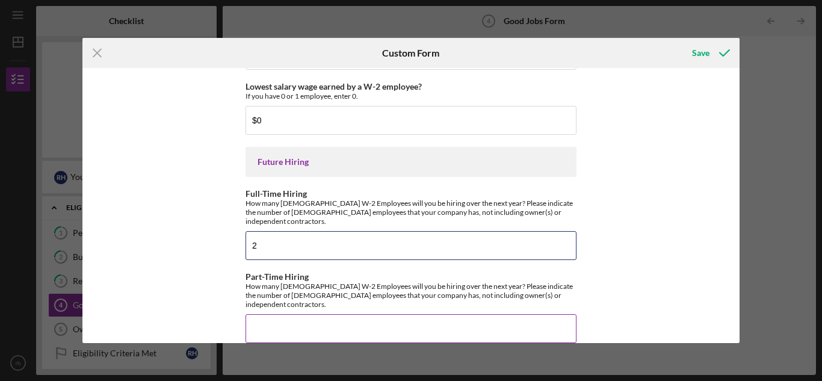
type input "2"
click at [284, 314] on input "Part-Time Hiring" at bounding box center [410, 328] width 331 height 29
type input "2"
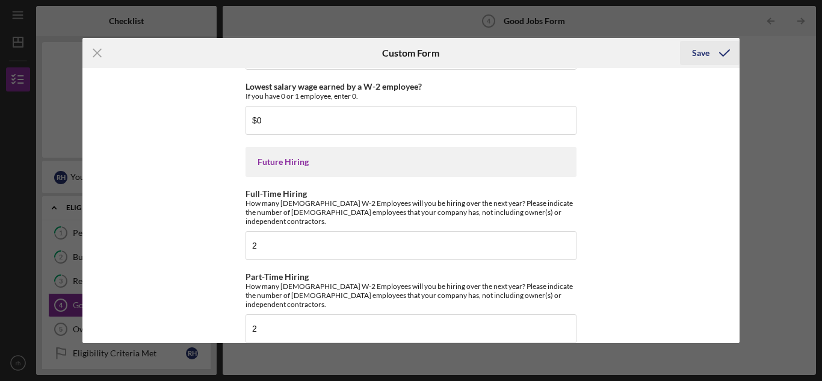
click at [702, 57] on div "Save" at bounding box center [700, 53] width 17 height 24
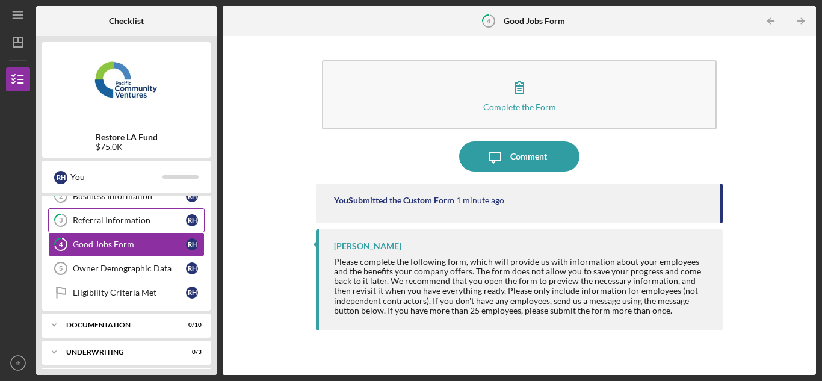
scroll to position [90, 0]
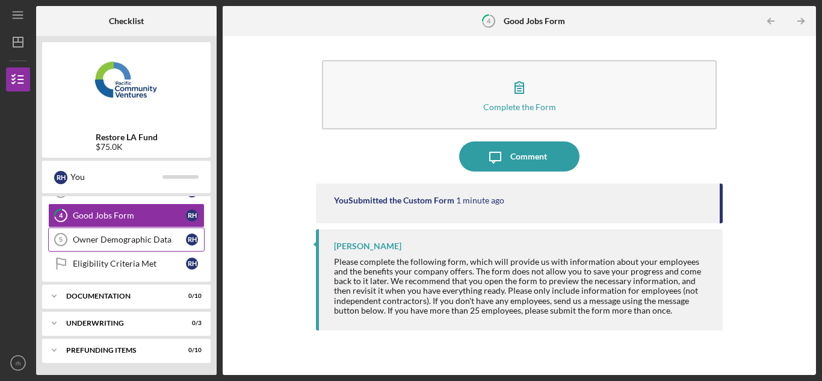
click at [135, 241] on div "Owner Demographic Data" at bounding box center [129, 240] width 113 height 10
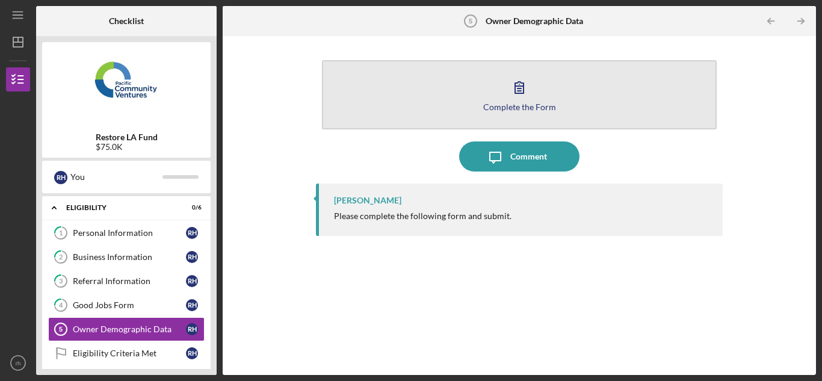
click at [523, 88] on icon "button" at bounding box center [519, 87] width 8 height 11
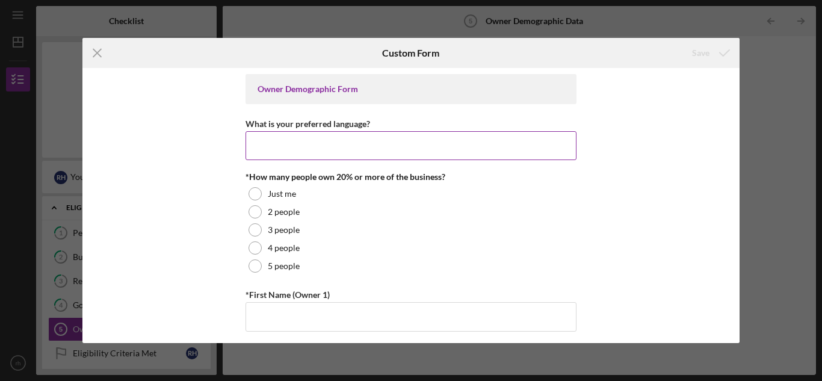
click at [448, 138] on input "What is your preferred language?" at bounding box center [410, 145] width 331 height 29
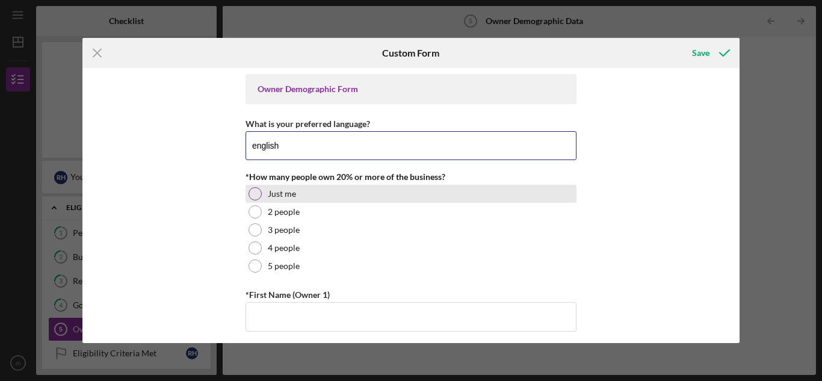
type input "english"
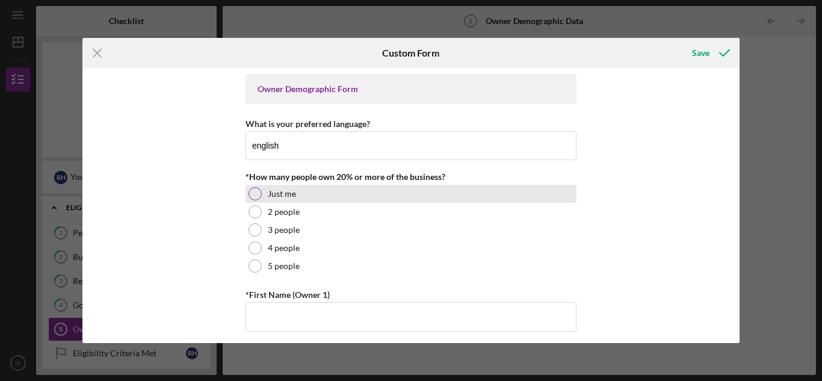
click at [289, 190] on label "Just me" at bounding box center [282, 194] width 28 height 10
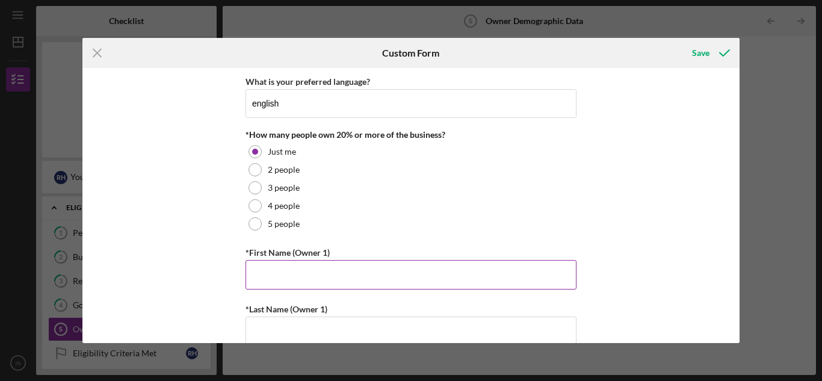
scroll to position [60, 0]
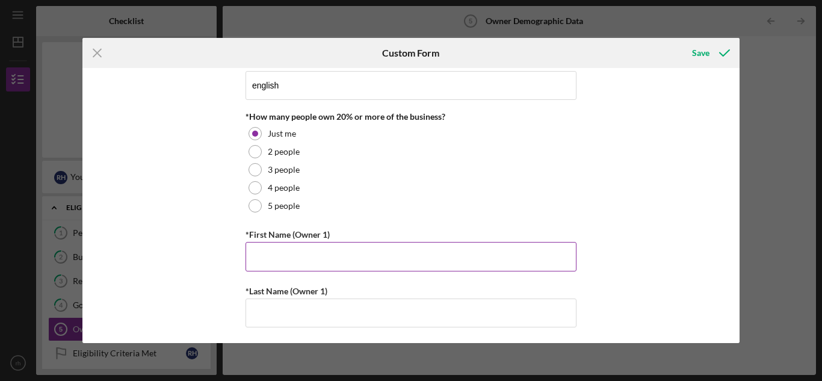
click at [442, 256] on input "*First Name (Owner 1)" at bounding box center [410, 256] width 331 height 29
type input "[PERSON_NAME]"
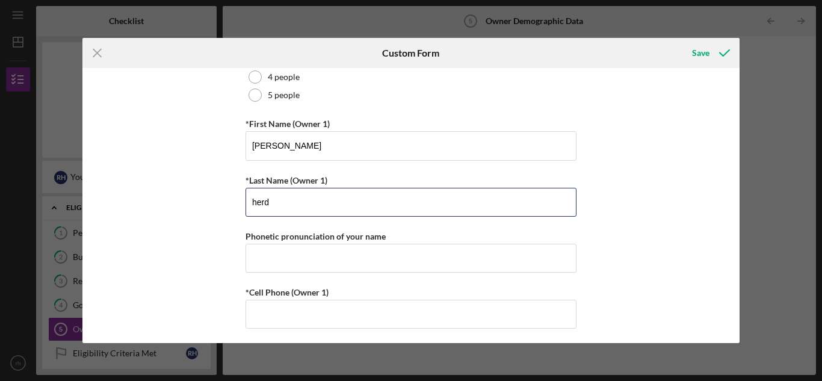
scroll to position [241, 0]
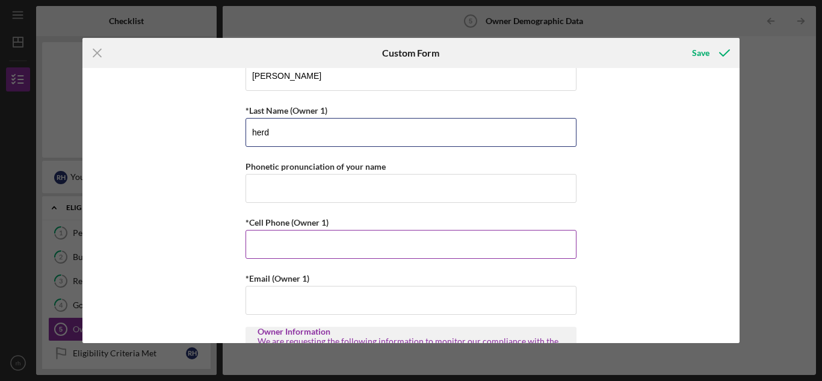
type input "herd"
click at [291, 249] on input "*Cell Phone (Owner 1)" at bounding box center [410, 244] width 331 height 29
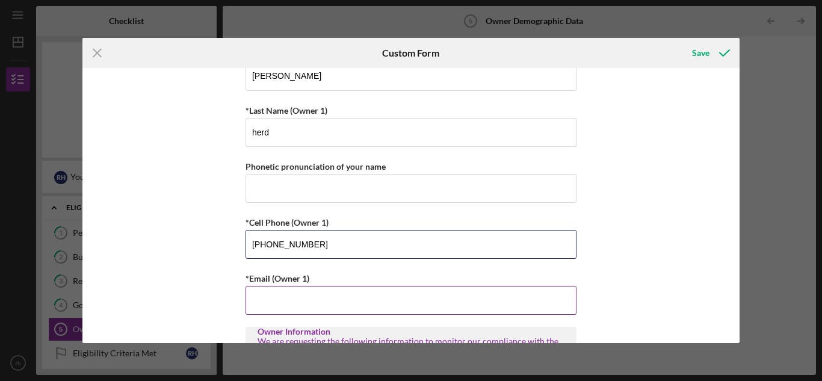
type input "[PHONE_NUMBER]"
click at [291, 300] on input "*Email (Owner 1)" at bounding box center [410, 300] width 331 height 29
type input "[EMAIL_ADDRESS][DOMAIN_NAME]"
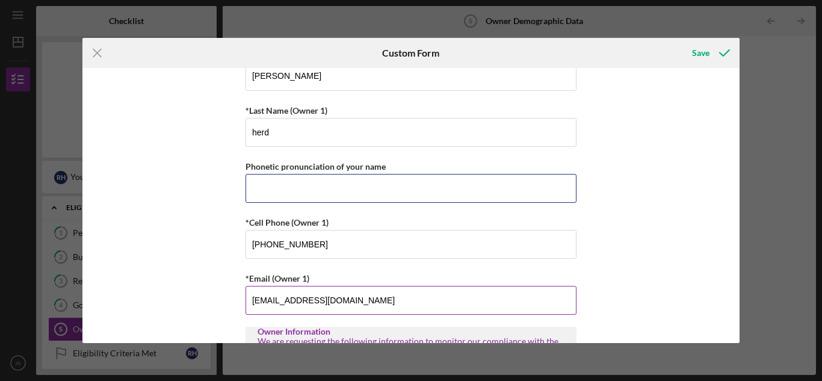
type input "6265067987"
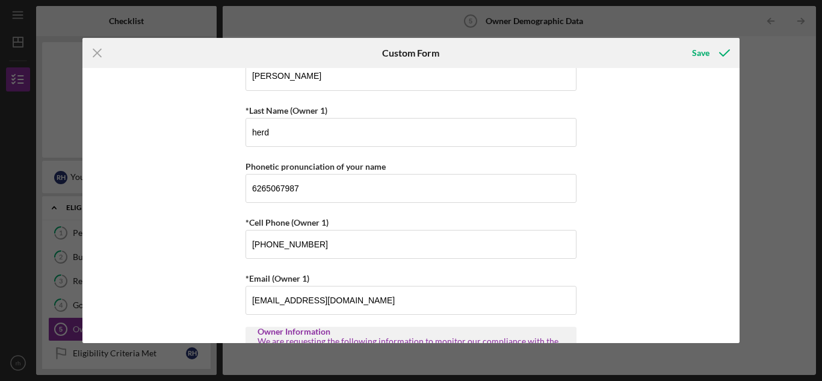
click at [644, 298] on div "Owner Demographic Form What is your preferred language? english *How many peopl…" at bounding box center [411, 205] width 658 height 274
drag, startPoint x: 319, startPoint y: 184, endPoint x: 206, endPoint y: 171, distance: 113.8
click at [206, 171] on div "Owner Demographic Form What is your preferred language? english *How many peopl…" at bounding box center [411, 205] width 658 height 274
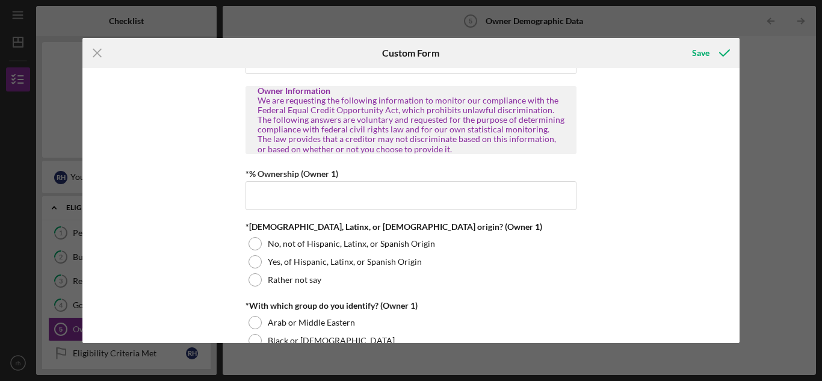
scroll to position [421, 0]
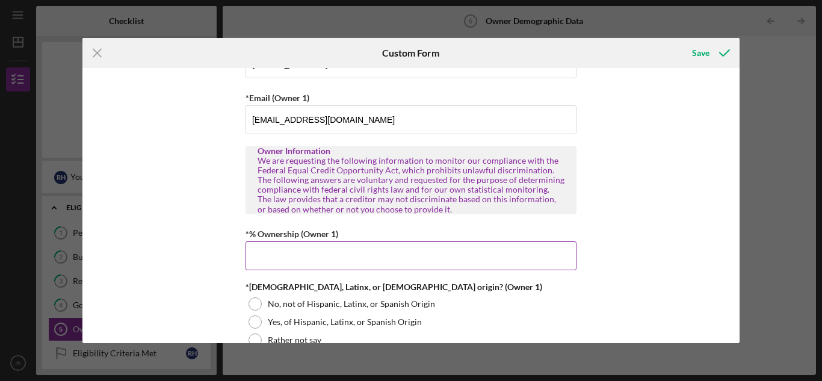
click at [490, 264] on input "*% Ownership (Owner 1)" at bounding box center [410, 255] width 331 height 29
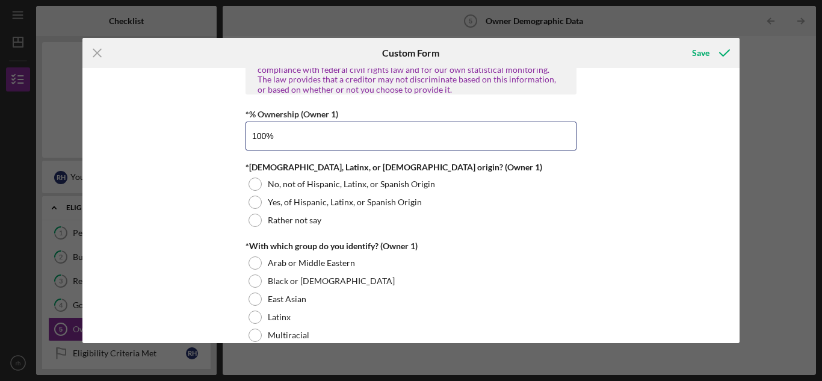
scroll to position [541, 0]
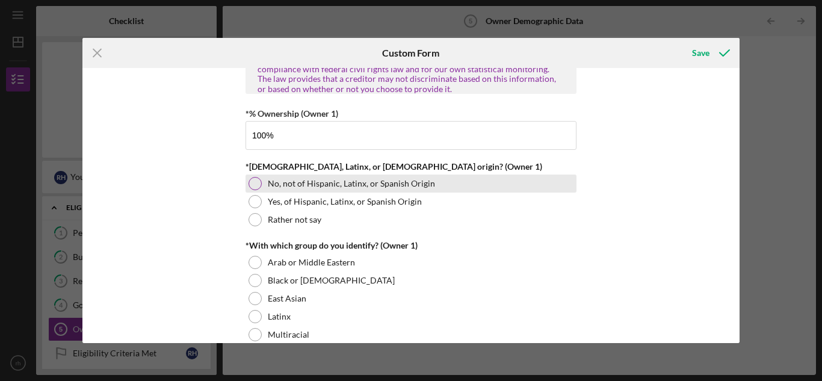
click at [286, 180] on label "No, not of Hispanic, Latinx, or Spanish Origin" at bounding box center [351, 184] width 167 height 10
type input "100.00000%"
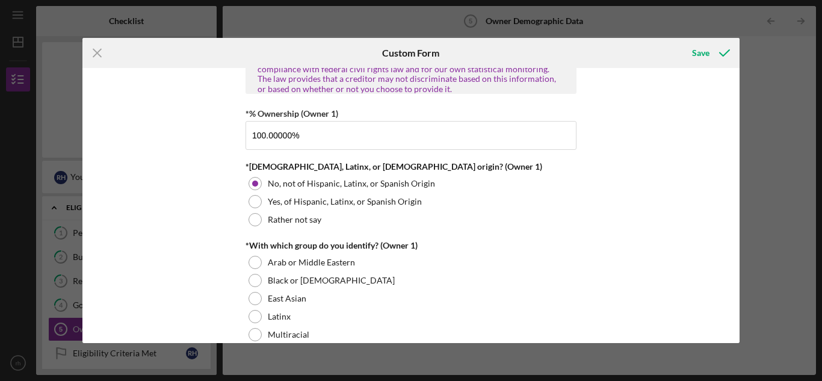
scroll to position [602, 0]
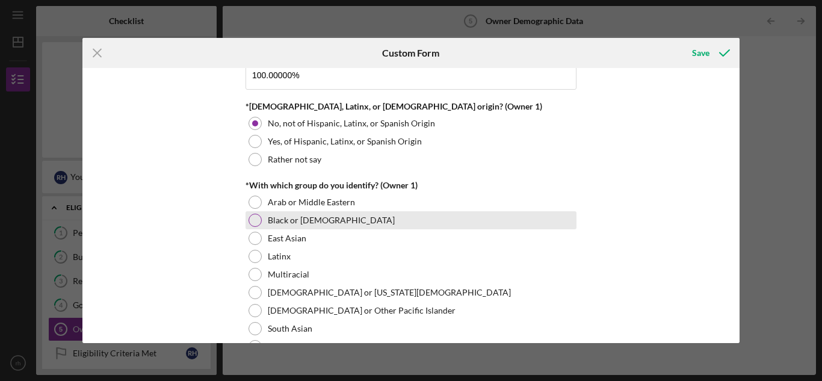
click at [335, 223] on label "Black or [DEMOGRAPHIC_DATA]" at bounding box center [331, 220] width 127 height 10
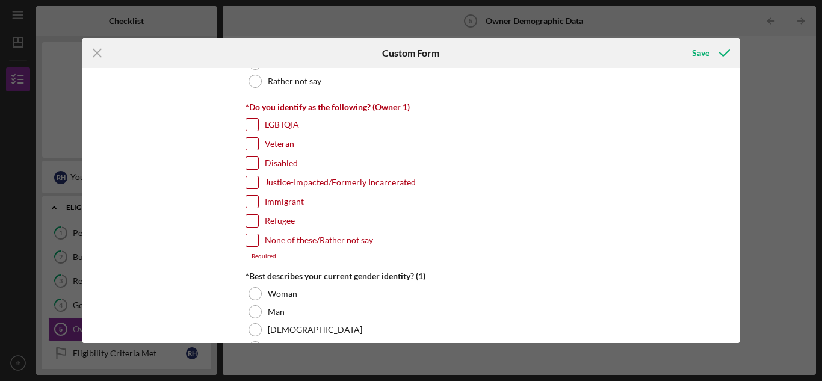
scroll to position [902, 0]
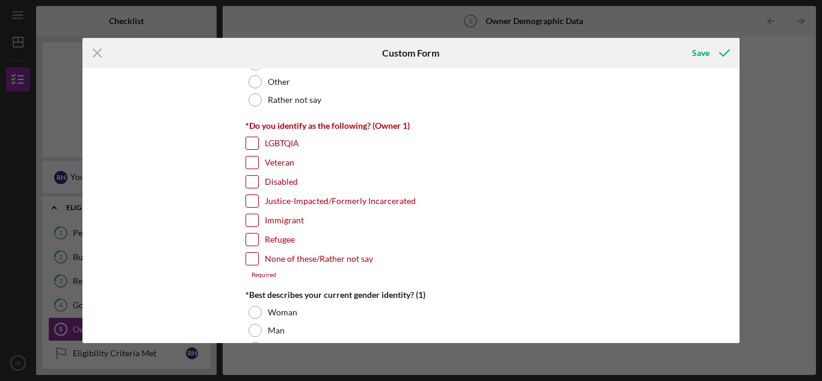
click at [249, 259] on input "None of these/Rather not say" at bounding box center [252, 259] width 12 height 12
checkbox input "true"
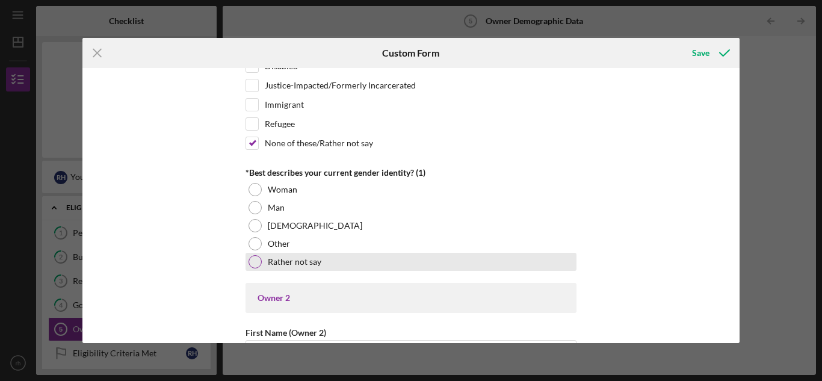
scroll to position [1023, 0]
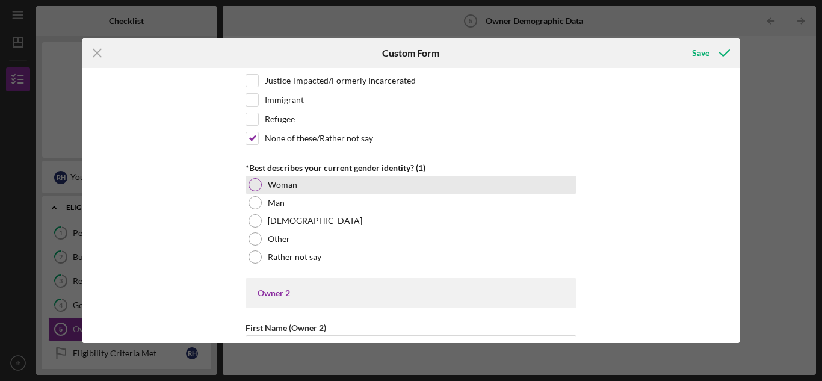
click at [257, 187] on div at bounding box center [254, 184] width 13 height 13
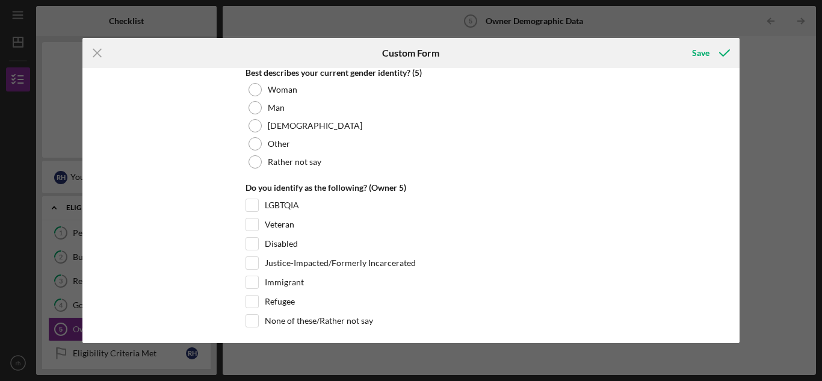
scroll to position [4694, 0]
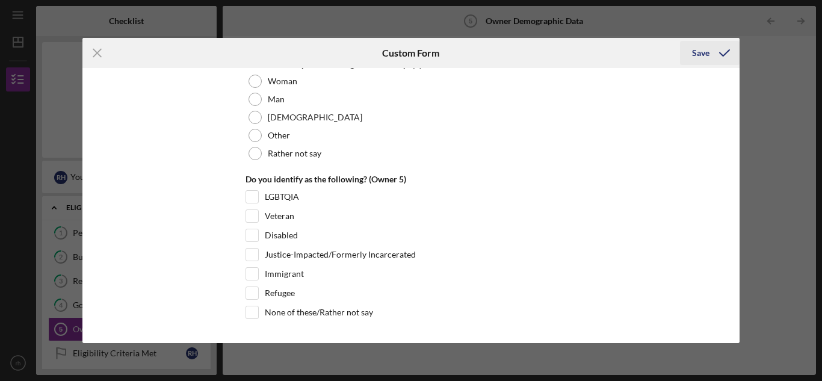
click at [700, 52] on div "Save" at bounding box center [700, 53] width 17 height 24
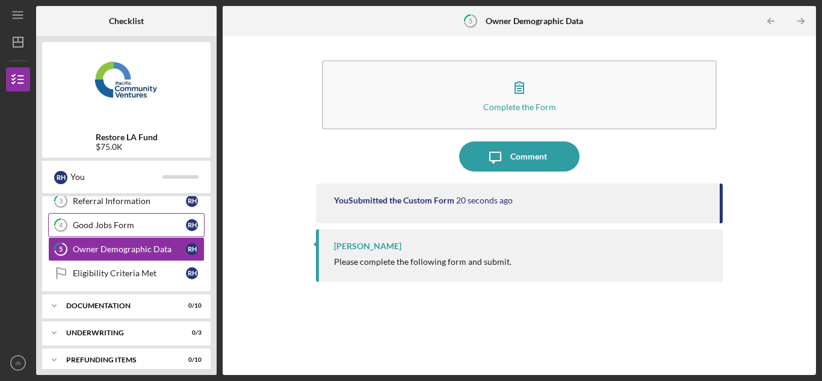
scroll to position [90, 0]
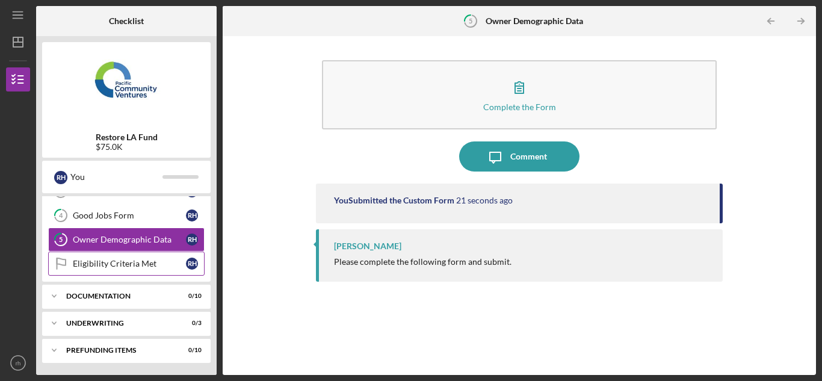
click at [139, 261] on div "Eligibility Criteria Met" at bounding box center [129, 264] width 113 height 10
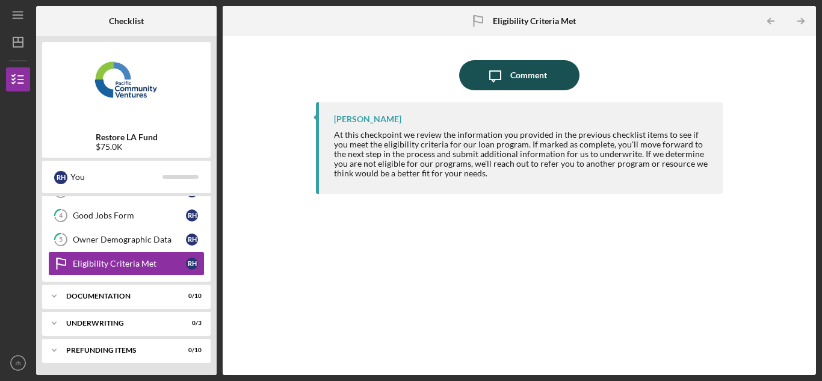
click at [518, 69] on div "Comment" at bounding box center [528, 75] width 37 height 30
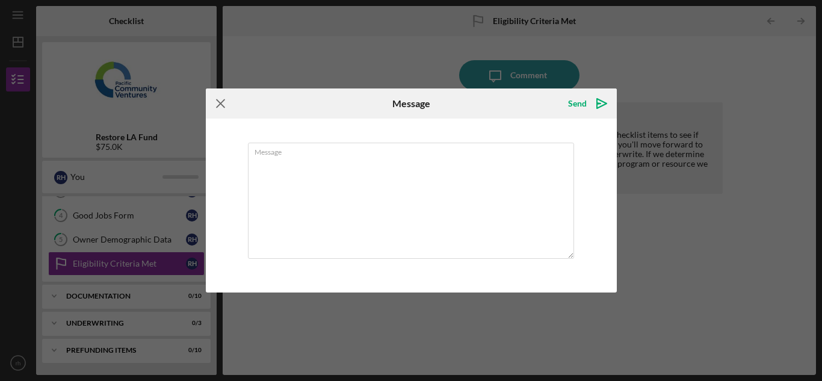
click at [217, 103] on icon "Icon/Menu Close" at bounding box center [221, 103] width 30 height 30
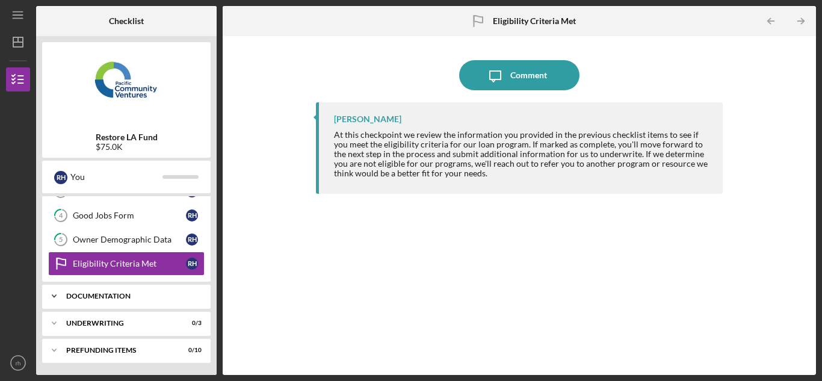
click at [96, 288] on div "Icon/Expander Documentation 0 / 10" at bounding box center [126, 296] width 168 height 24
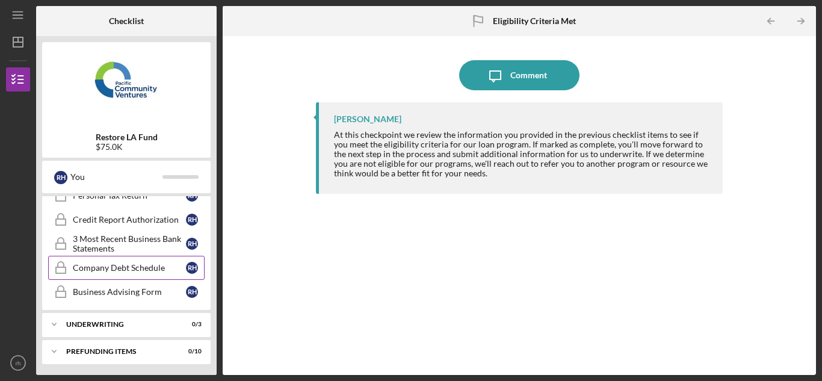
scroll to position [337, 0]
click at [154, 325] on div "Underwriting" at bounding box center [130, 322] width 129 height 7
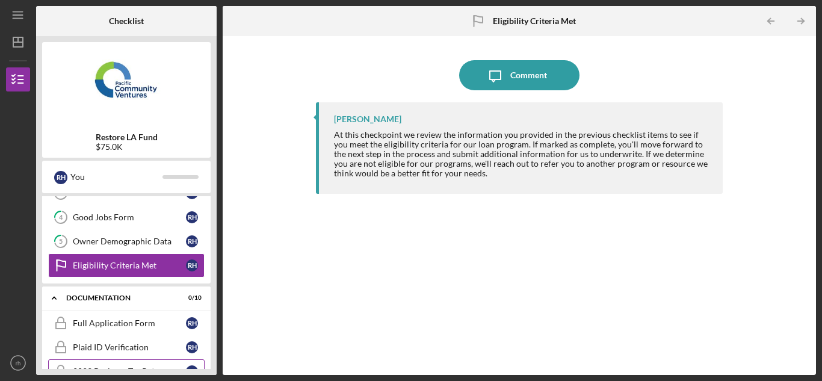
scroll to position [115, 0]
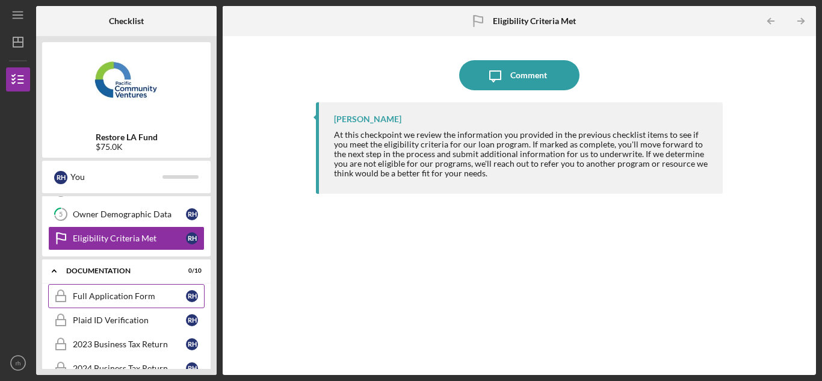
click at [123, 298] on div "Full Application Form" at bounding box center [129, 296] width 113 height 10
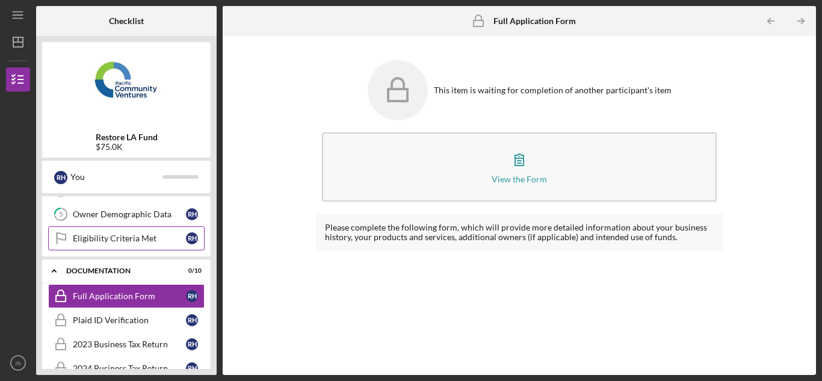
click at [162, 242] on div "Eligibility Criteria Met" at bounding box center [129, 238] width 113 height 10
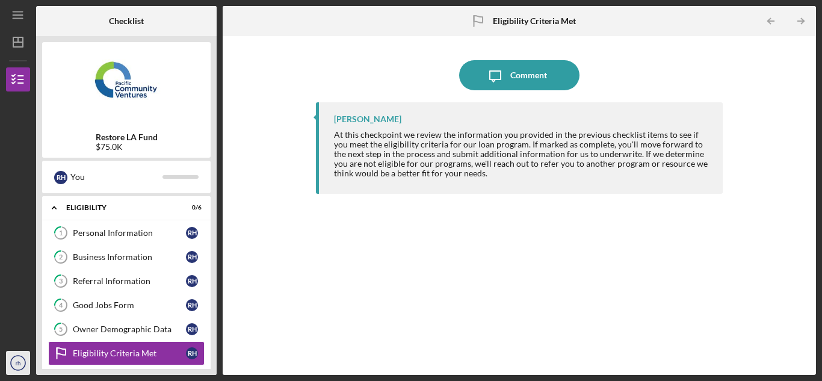
click at [17, 365] on text "rh" at bounding box center [18, 363] width 5 height 7
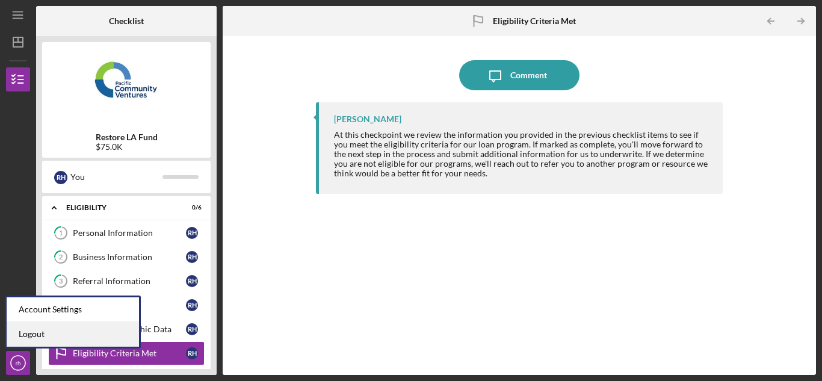
click at [28, 332] on link "Logout" at bounding box center [73, 334] width 132 height 25
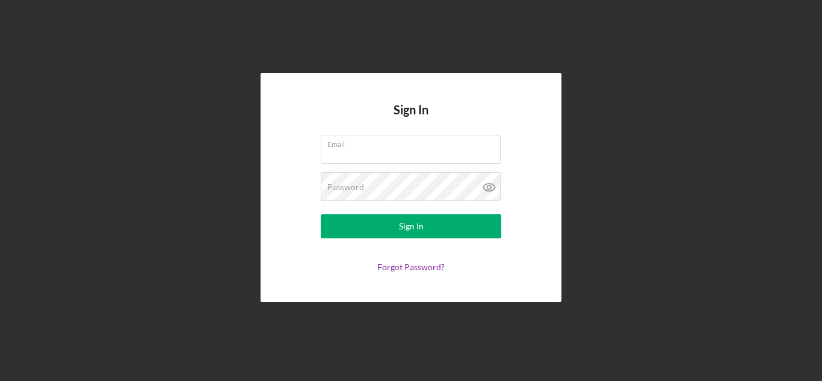
type input "[PERSON_NAME][EMAIL_ADDRESS][DOMAIN_NAME]"
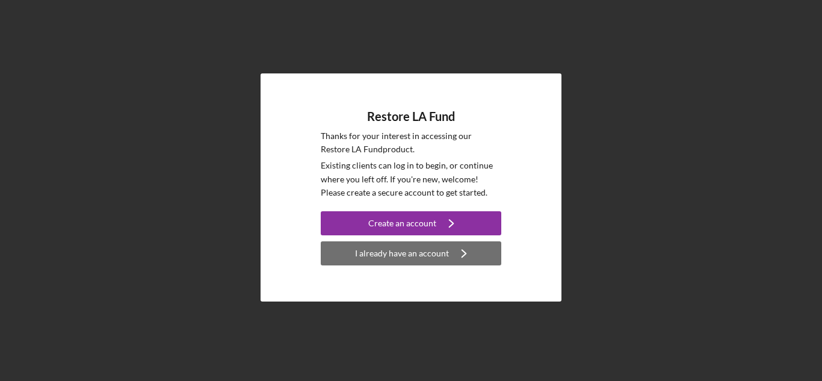
click at [474, 259] on icon "Icon/Navigate" at bounding box center [464, 253] width 30 height 30
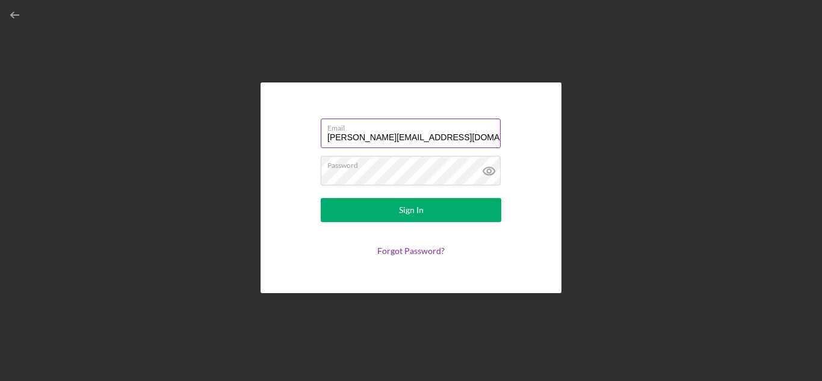
click at [449, 137] on input "[PERSON_NAME][EMAIL_ADDRESS][DOMAIN_NAME]" at bounding box center [411, 133] width 180 height 29
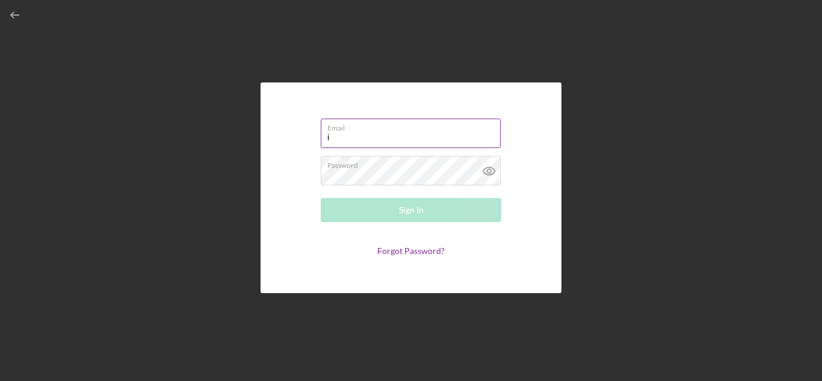
type input "[EMAIL_ADDRESS][DOMAIN_NAME]"
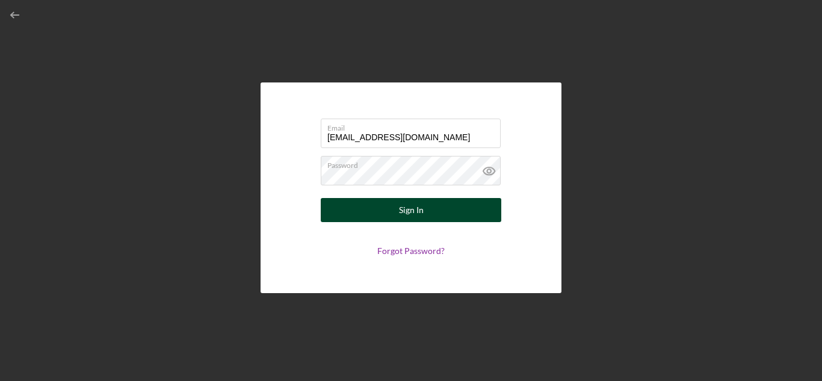
click at [467, 208] on button "Sign In" at bounding box center [411, 210] width 180 height 24
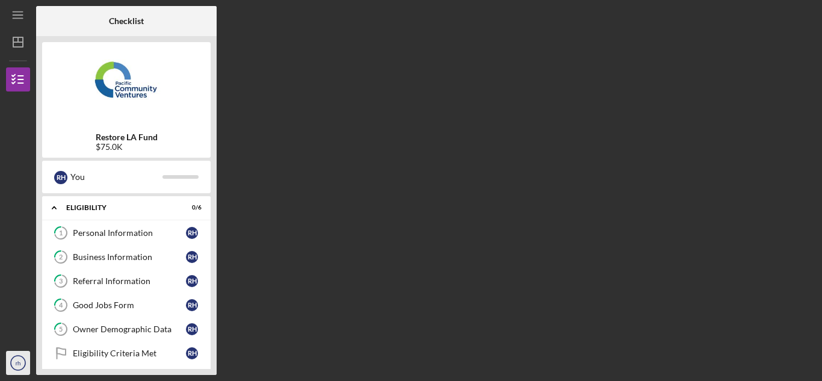
drag, startPoint x: 12, startPoint y: 359, endPoint x: 18, endPoint y: 363, distance: 7.3
click at [13, 359] on circle "button" at bounding box center [18, 363] width 14 height 14
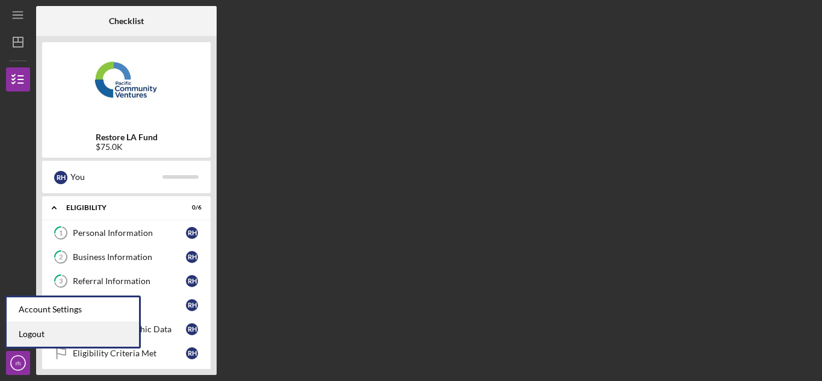
click at [70, 332] on link "Logout" at bounding box center [73, 334] width 132 height 25
